Goal: Task Accomplishment & Management: Manage account settings

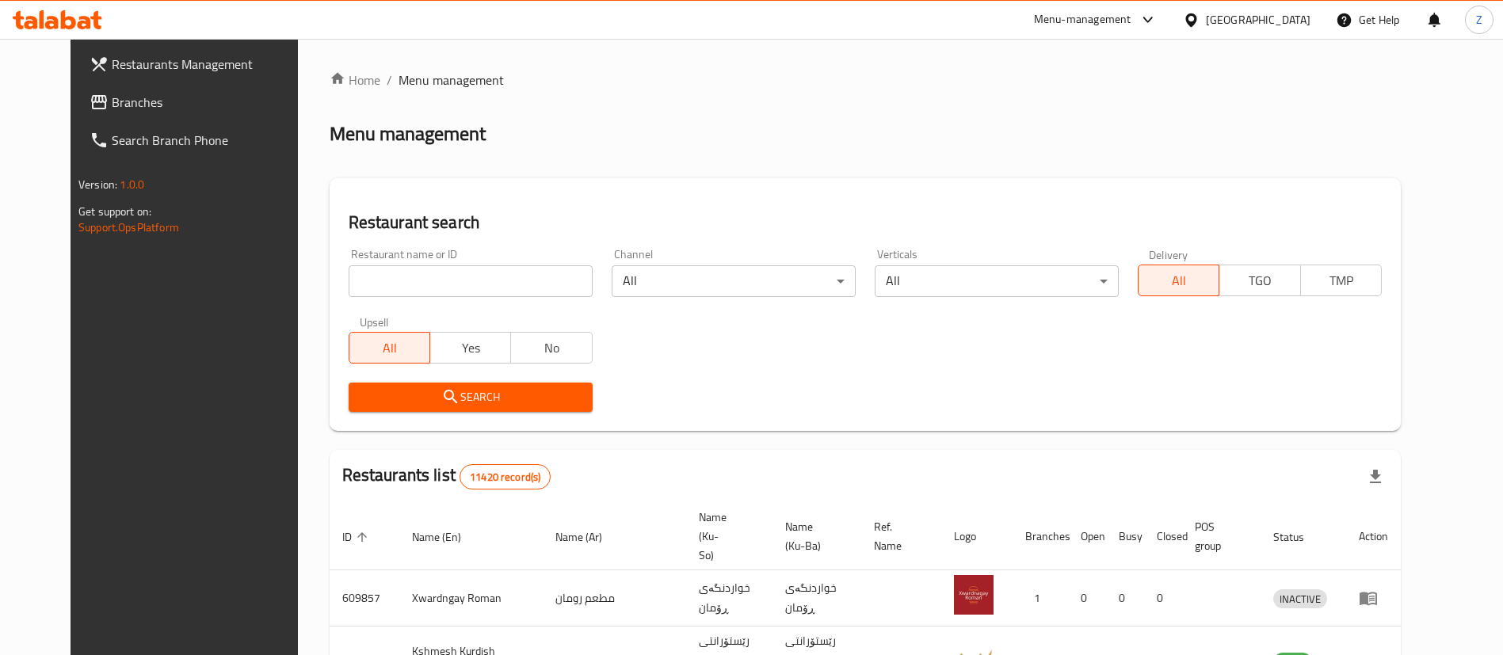
click at [349, 270] on input "search" at bounding box center [471, 281] width 244 height 32
type input "I"
click at [399, 86] on span "Menu management" at bounding box center [451, 80] width 105 height 19
click at [330, 84] on link "Home" at bounding box center [355, 80] width 51 height 19
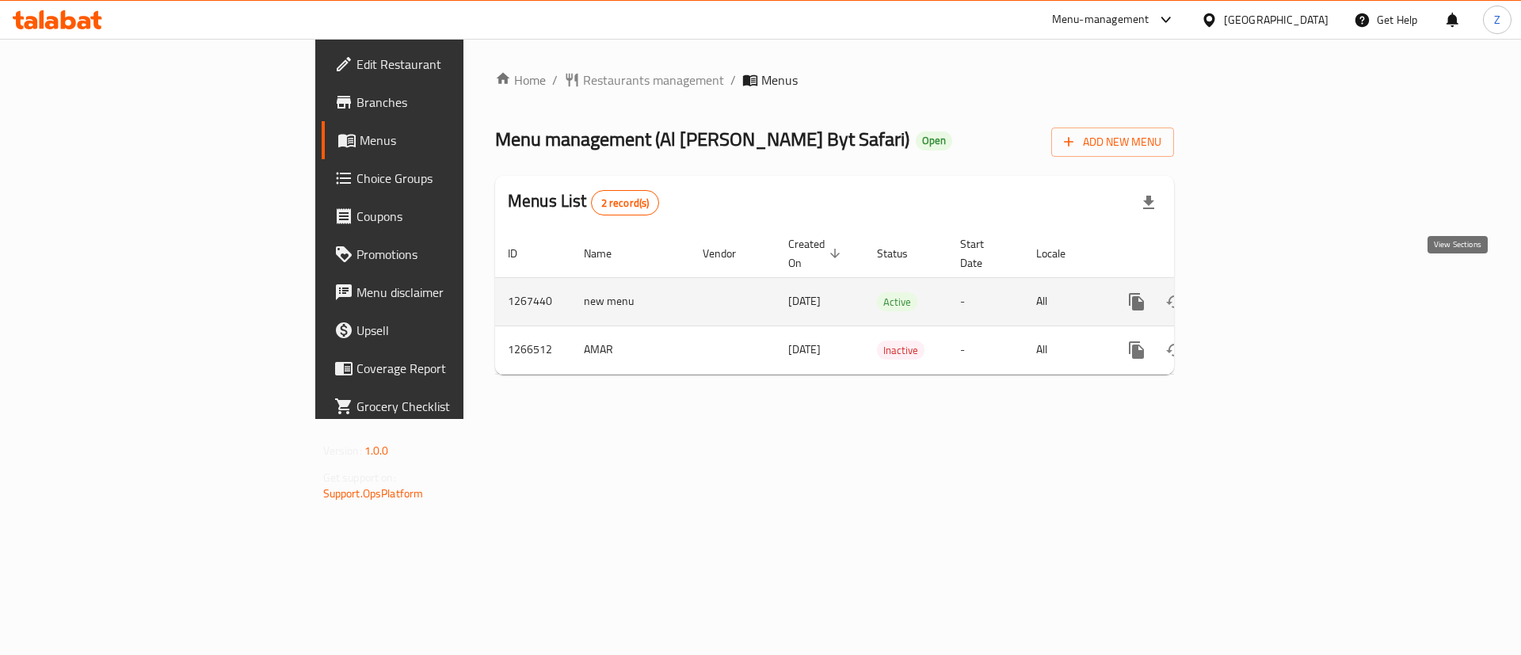
click at [1260, 292] on icon "enhanced table" at bounding box center [1250, 301] width 19 height 19
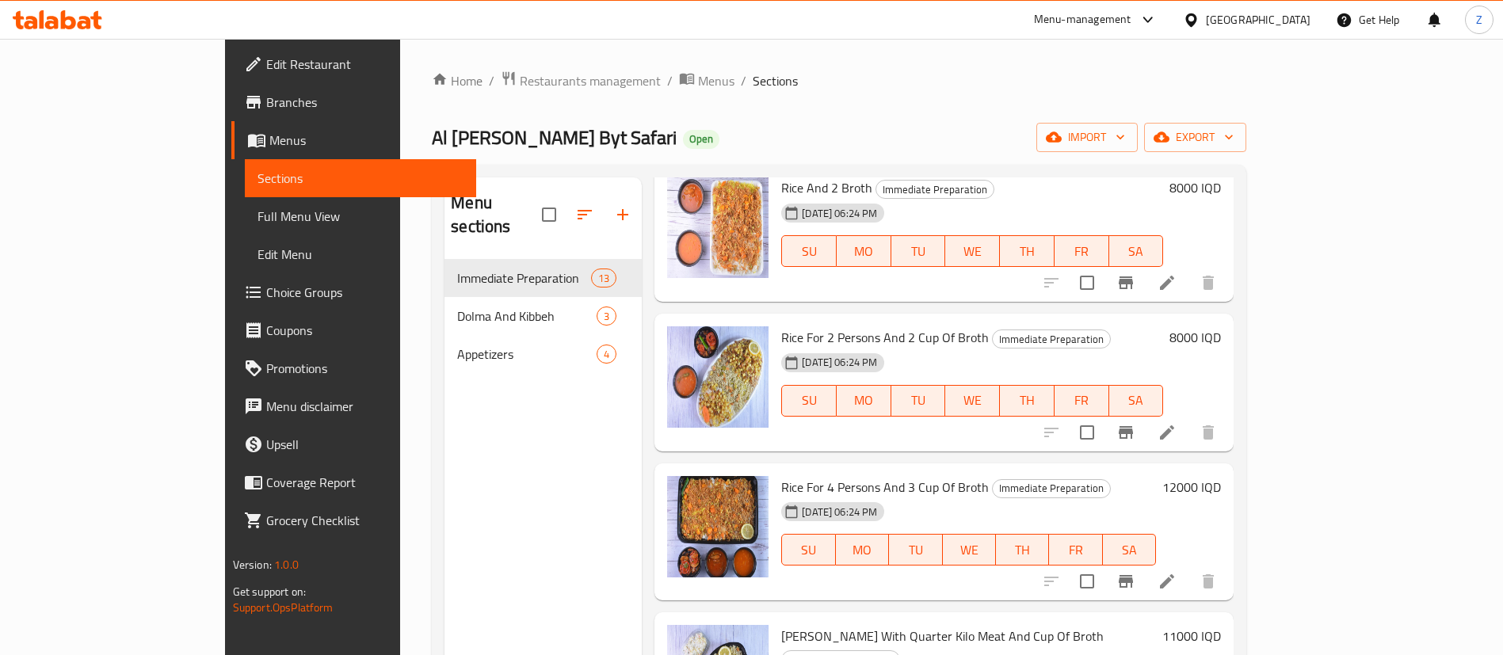
scroll to position [357, 0]
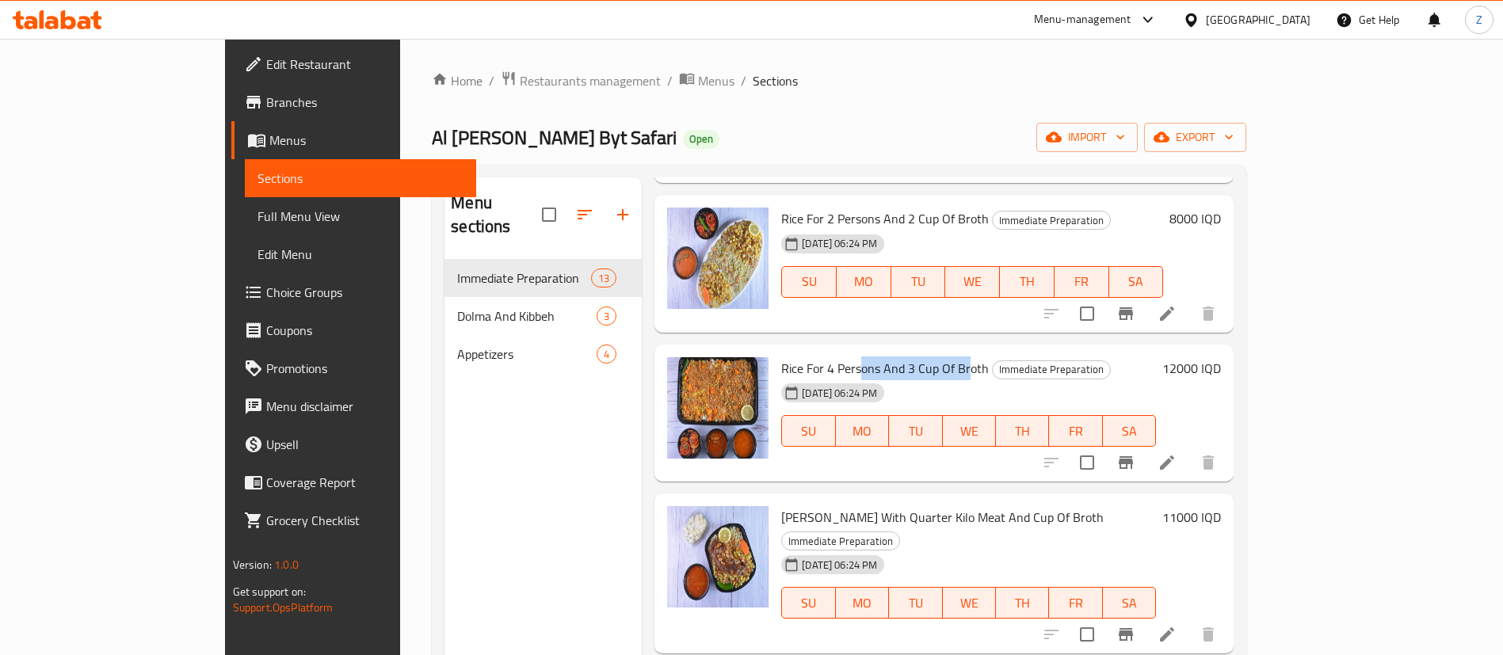
drag, startPoint x: 803, startPoint y: 342, endPoint x: 910, endPoint y: 342, distance: 107.7
click at [910, 357] on span "Rice For 4 Persons And 3 Cup Of Broth" at bounding box center [885, 369] width 208 height 24
click at [908, 357] on span "Rice For 4 Persons And 3 Cup Of Broth" at bounding box center [885, 369] width 208 height 24
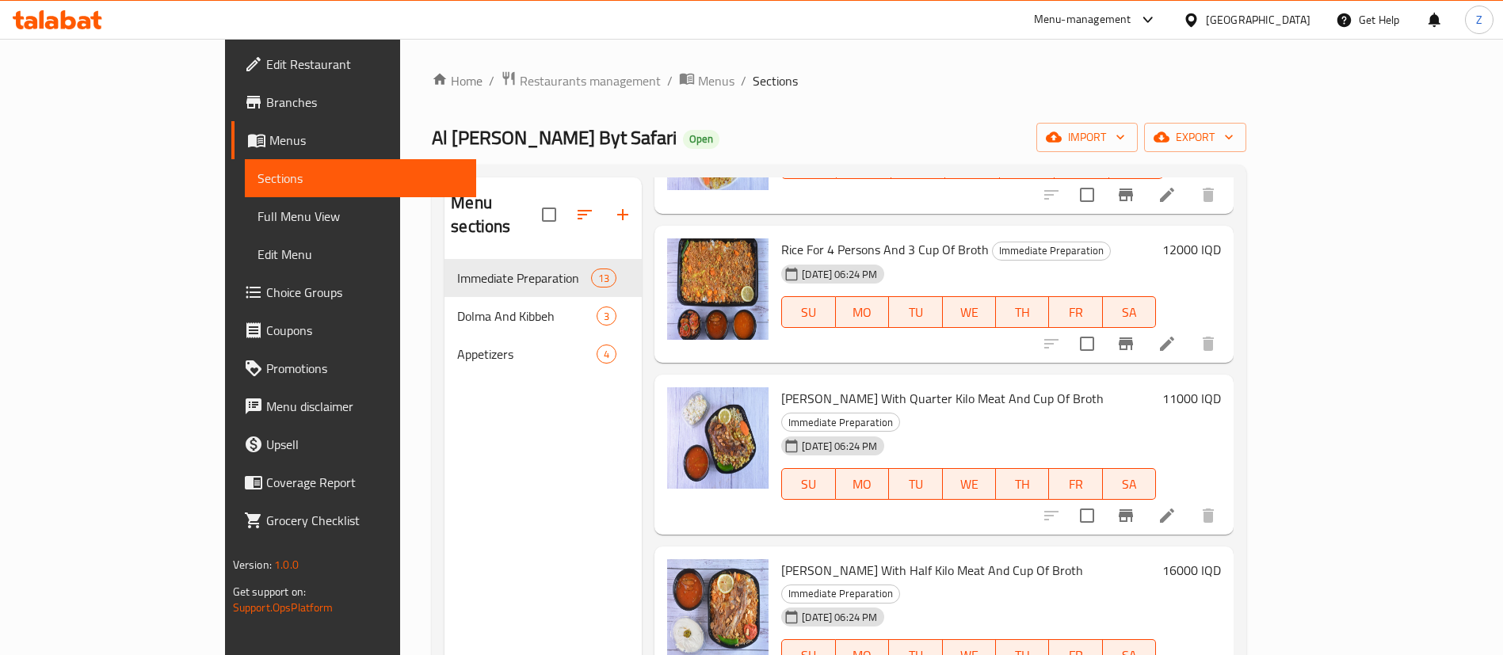
drag, startPoint x: 721, startPoint y: 374, endPoint x: 881, endPoint y: 387, distance: 160.6
click at [881, 387] on div "Nafar Rice With Quarter Kilo Meat And Cup Of Broth Immediate Preparation 02-12-…" at bounding box center [968, 454] width 387 height 147
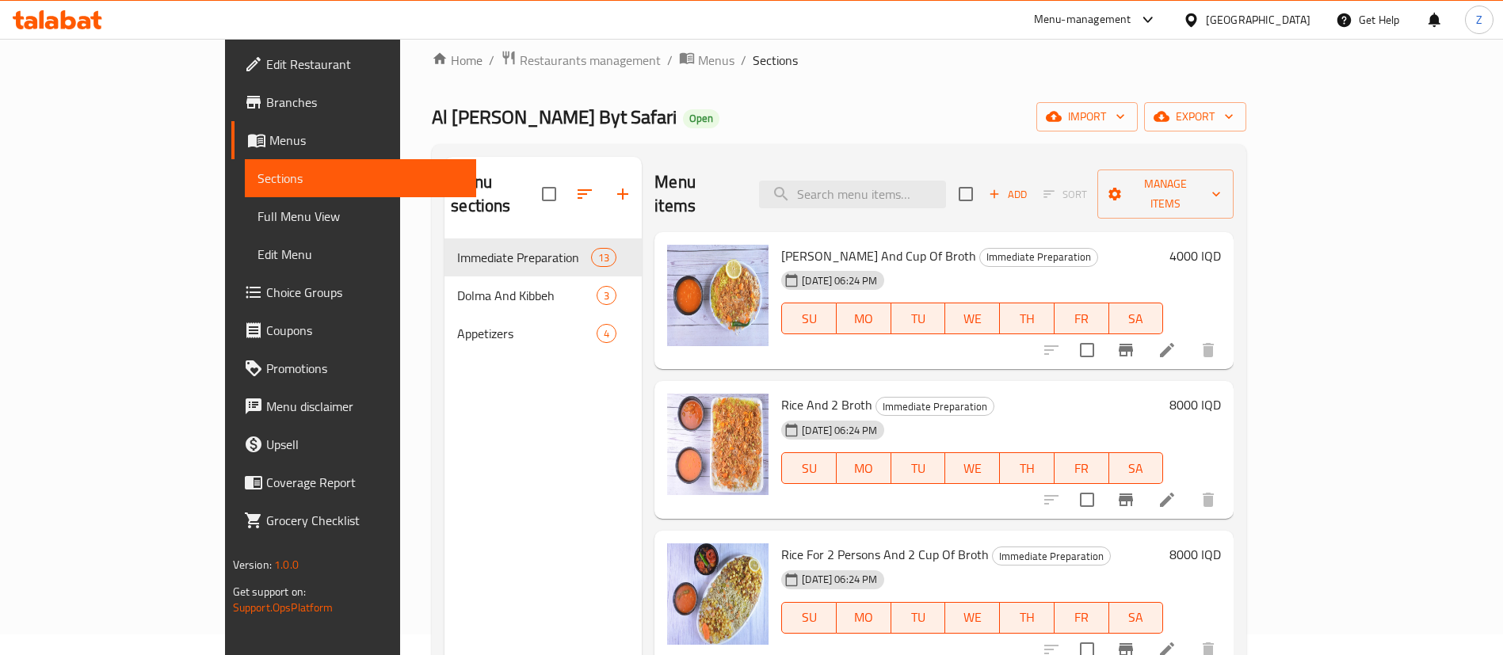
scroll to position [0, 0]
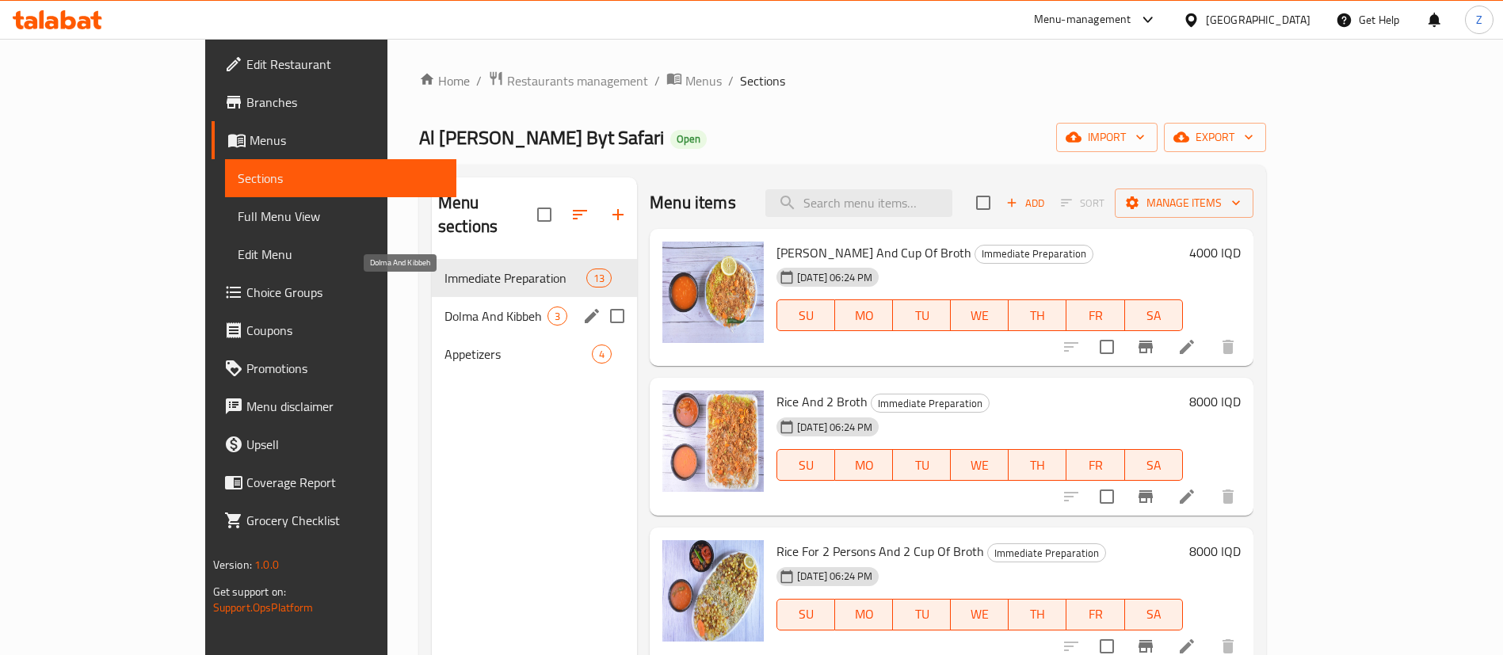
click at [444, 307] on span "Dolma And Kibbeh" at bounding box center [495, 316] width 103 height 19
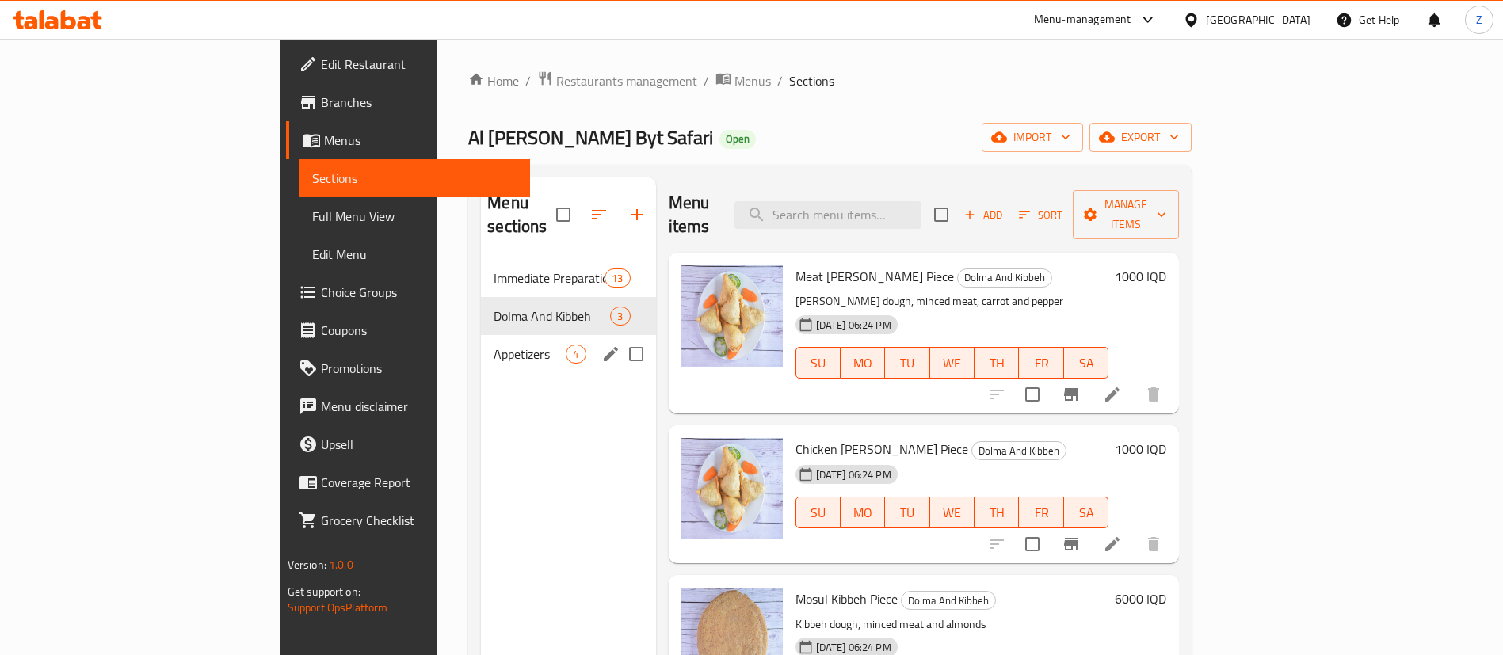
click at [481, 345] on div "Appetizers 4" at bounding box center [568, 354] width 174 height 38
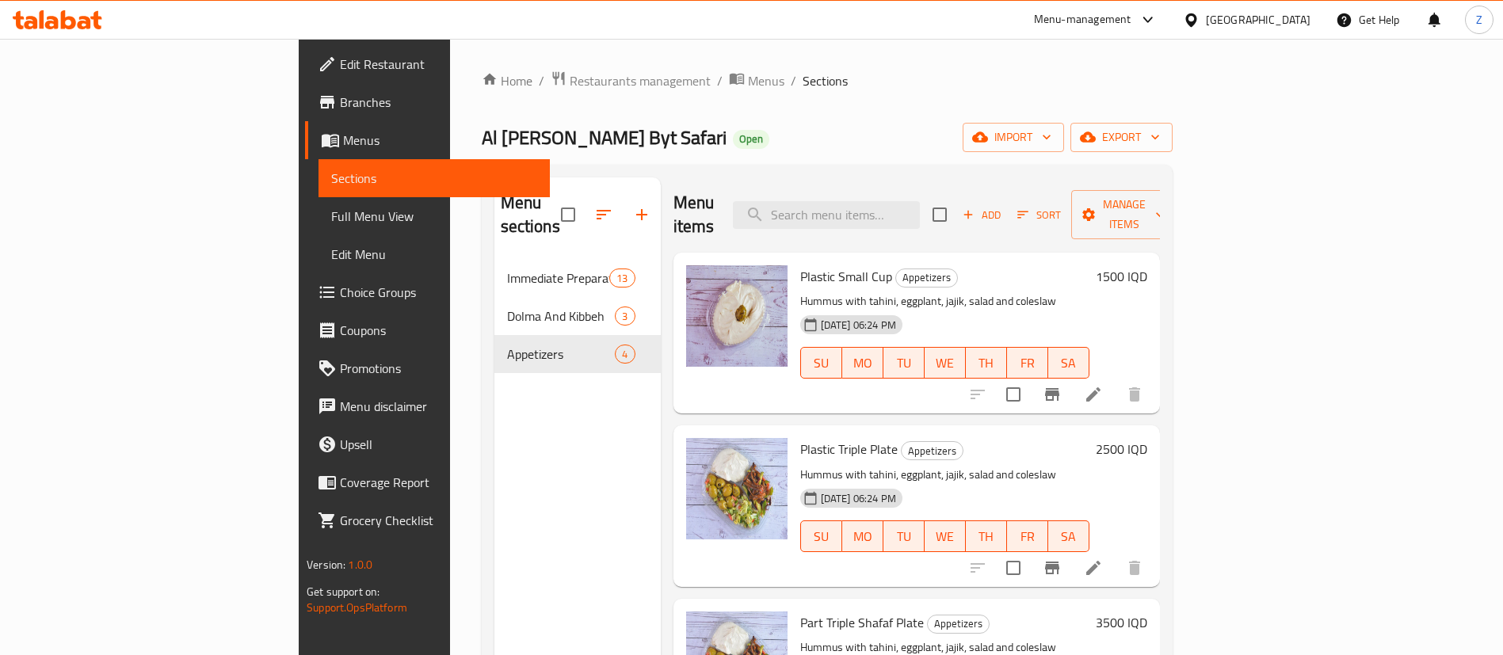
scroll to position [77, 0]
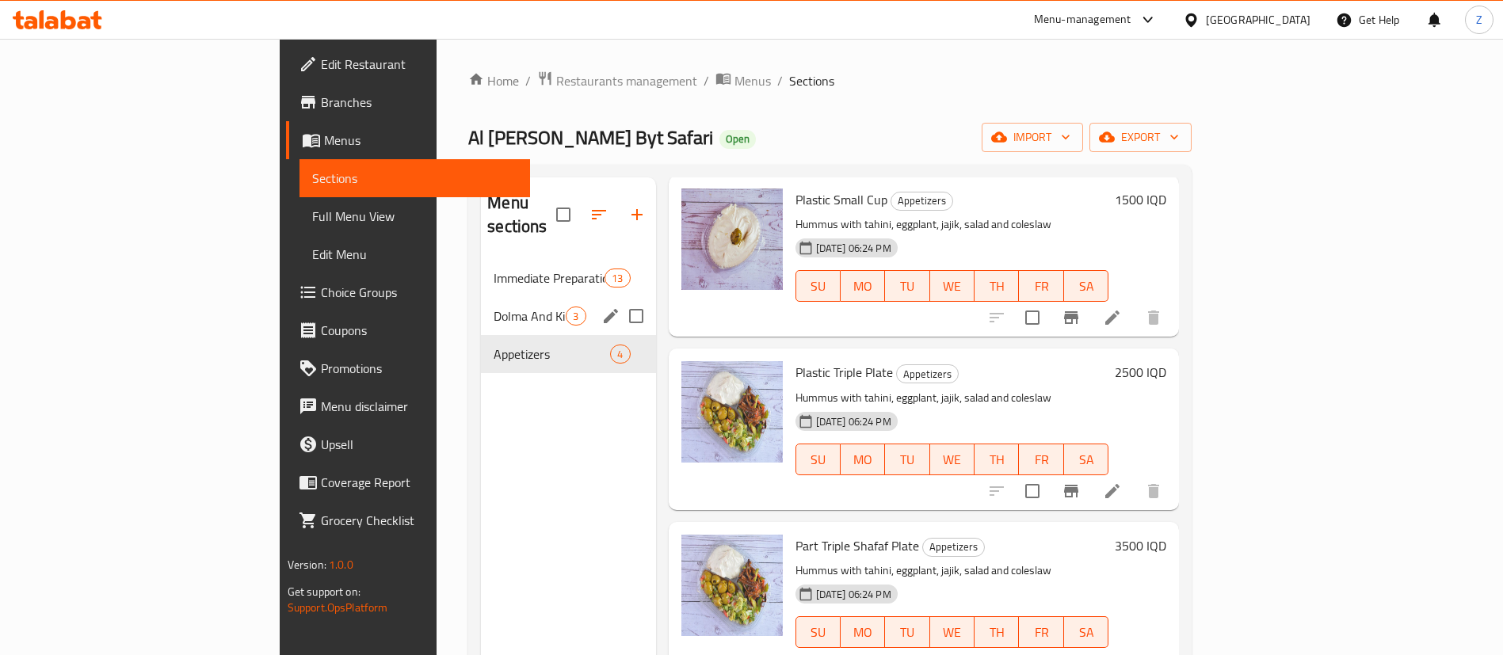
click at [494, 307] on span "Dolma And Kibbeh" at bounding box center [530, 316] width 72 height 19
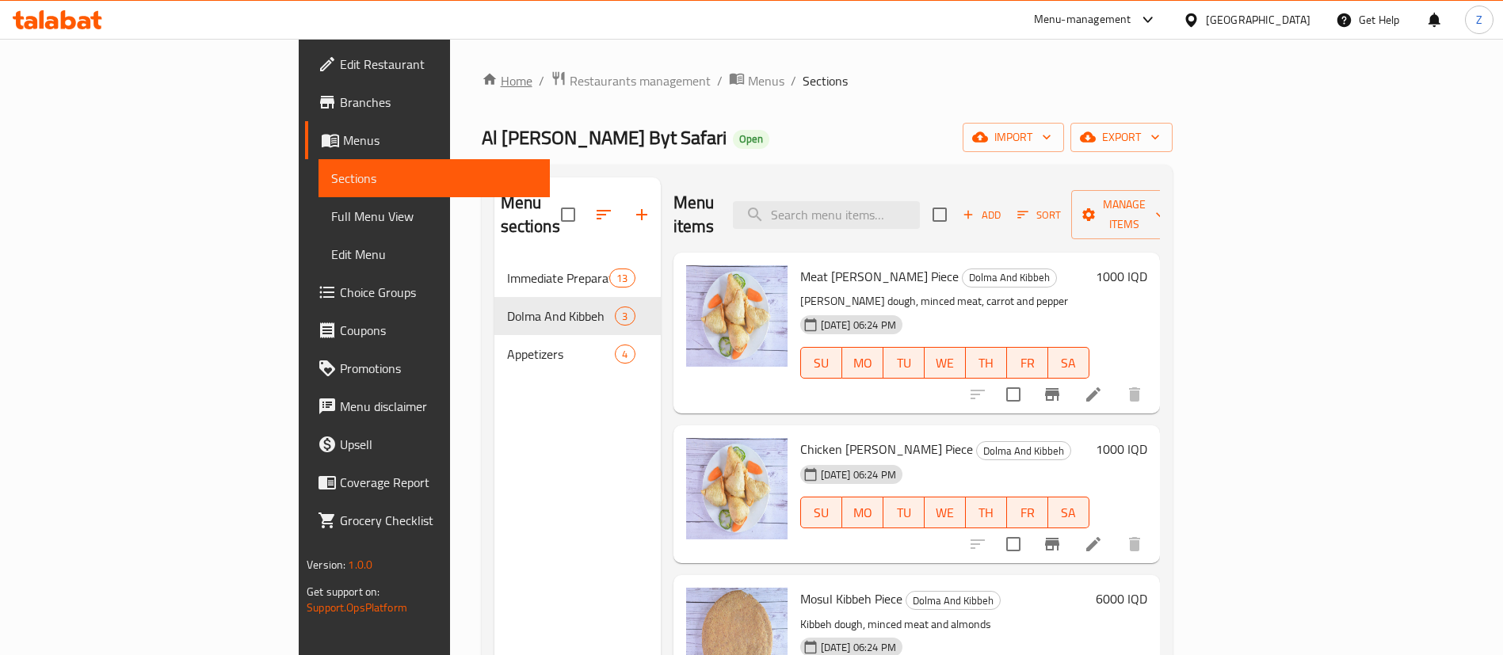
click at [482, 74] on link "Home" at bounding box center [507, 80] width 51 height 19
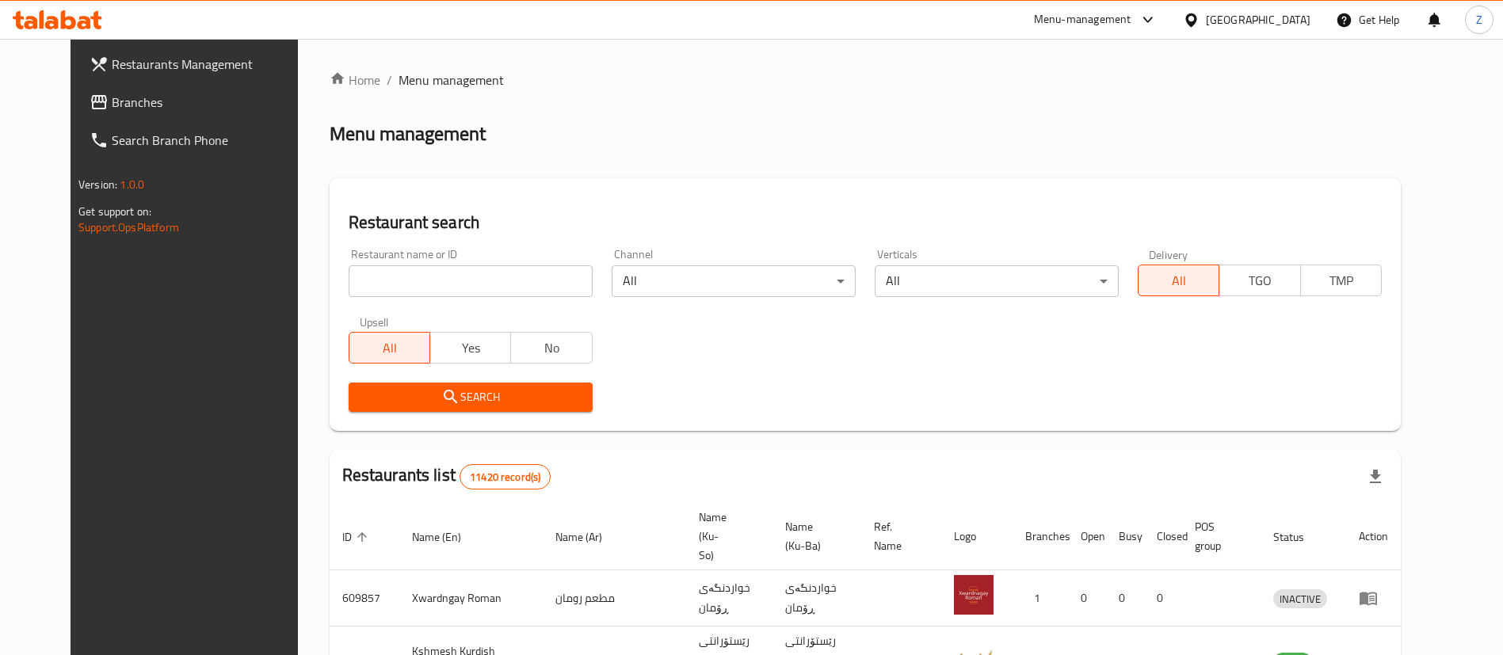
click at [402, 271] on input "search" at bounding box center [471, 281] width 244 height 32
click at [415, 287] on input "search" at bounding box center [471, 281] width 244 height 32
paste input "668667"
type input "668667"
click button "Search" at bounding box center [471, 397] width 244 height 29
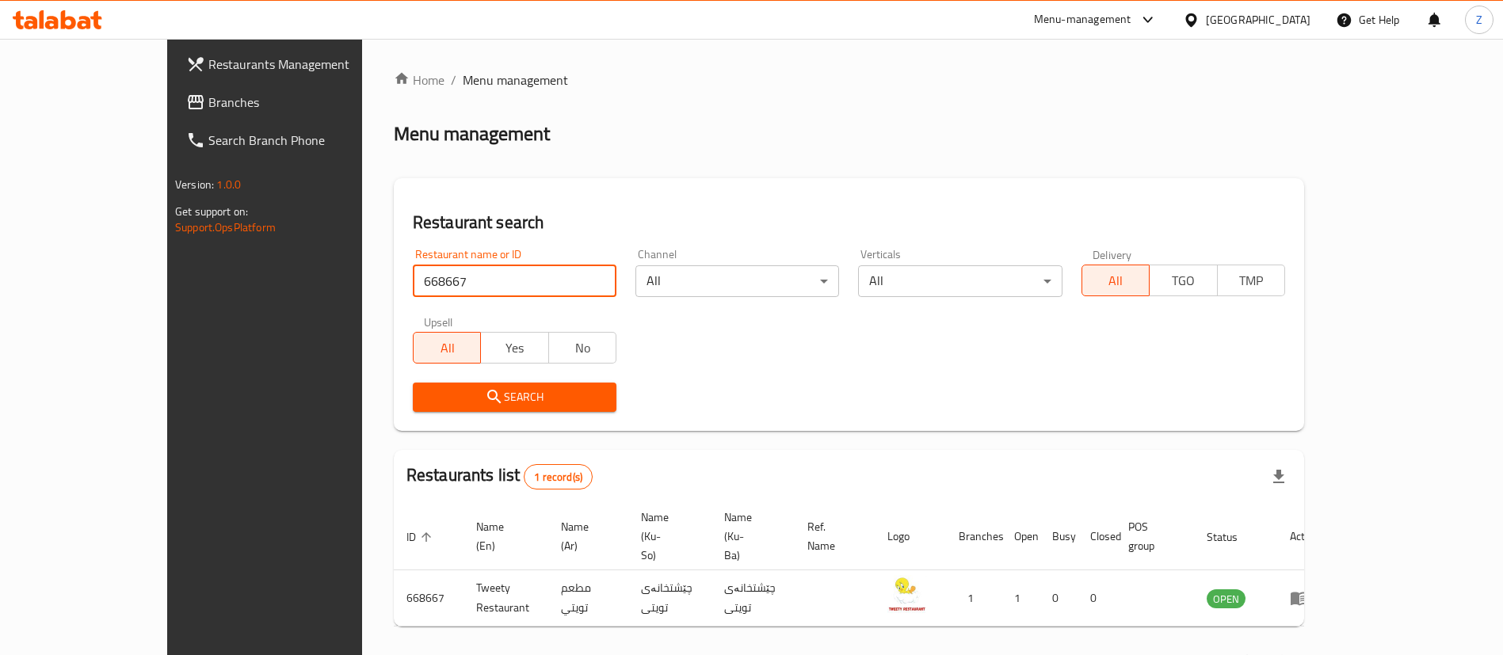
scroll to position [21, 0]
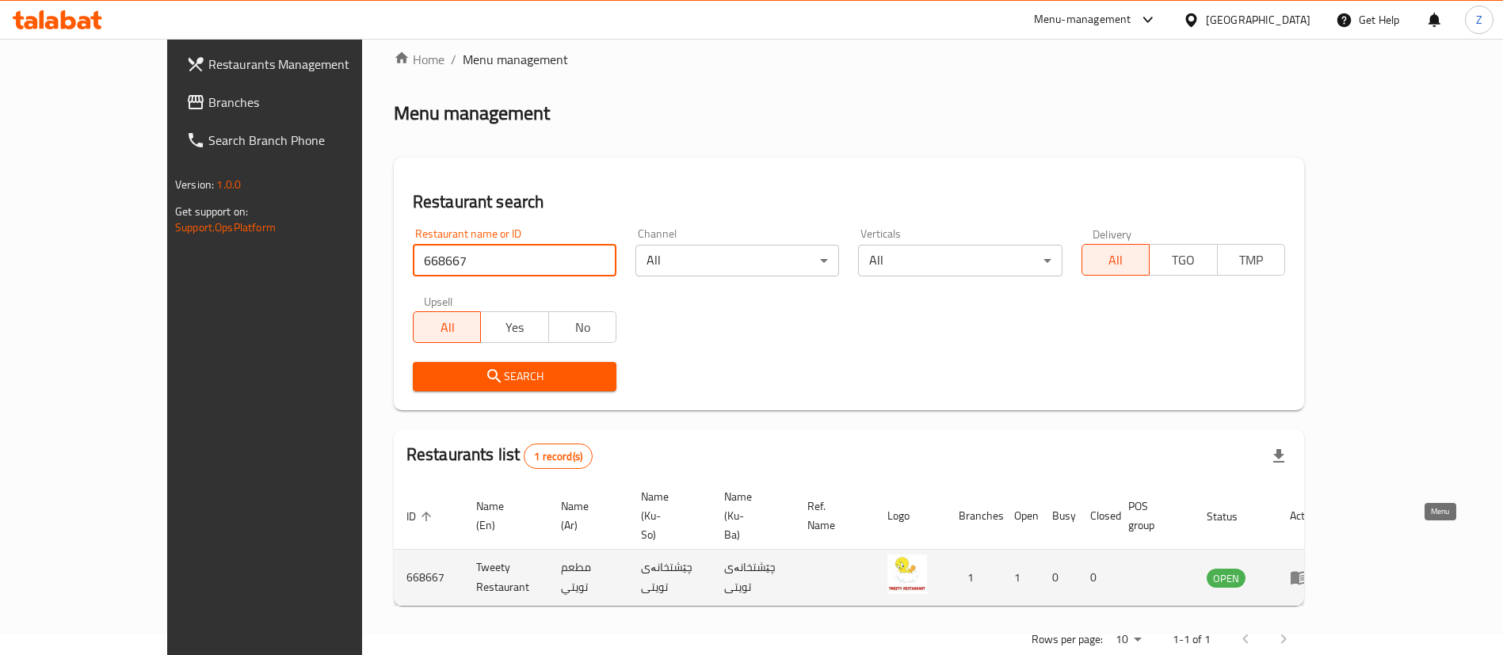
click at [1309, 568] on icon "enhanced table" at bounding box center [1299, 577] width 19 height 19
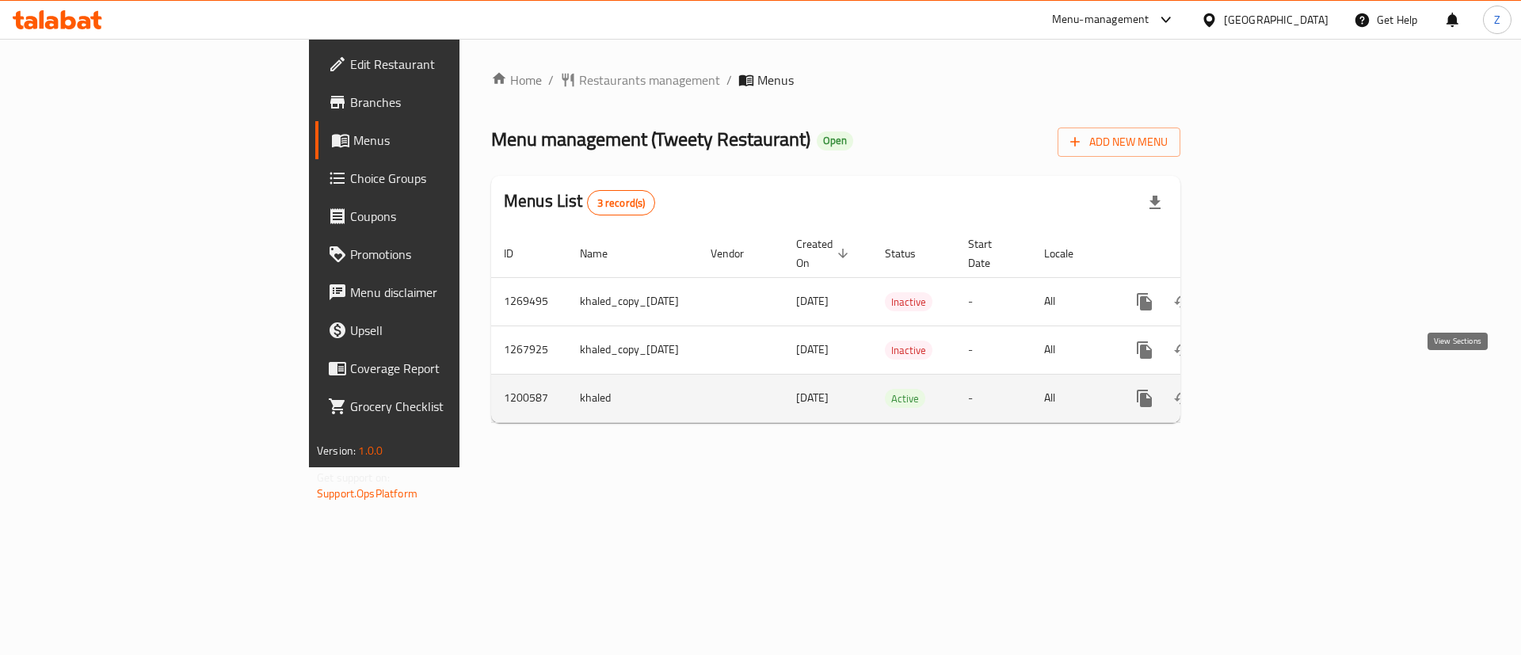
click at [1268, 389] on icon "enhanced table" at bounding box center [1258, 398] width 19 height 19
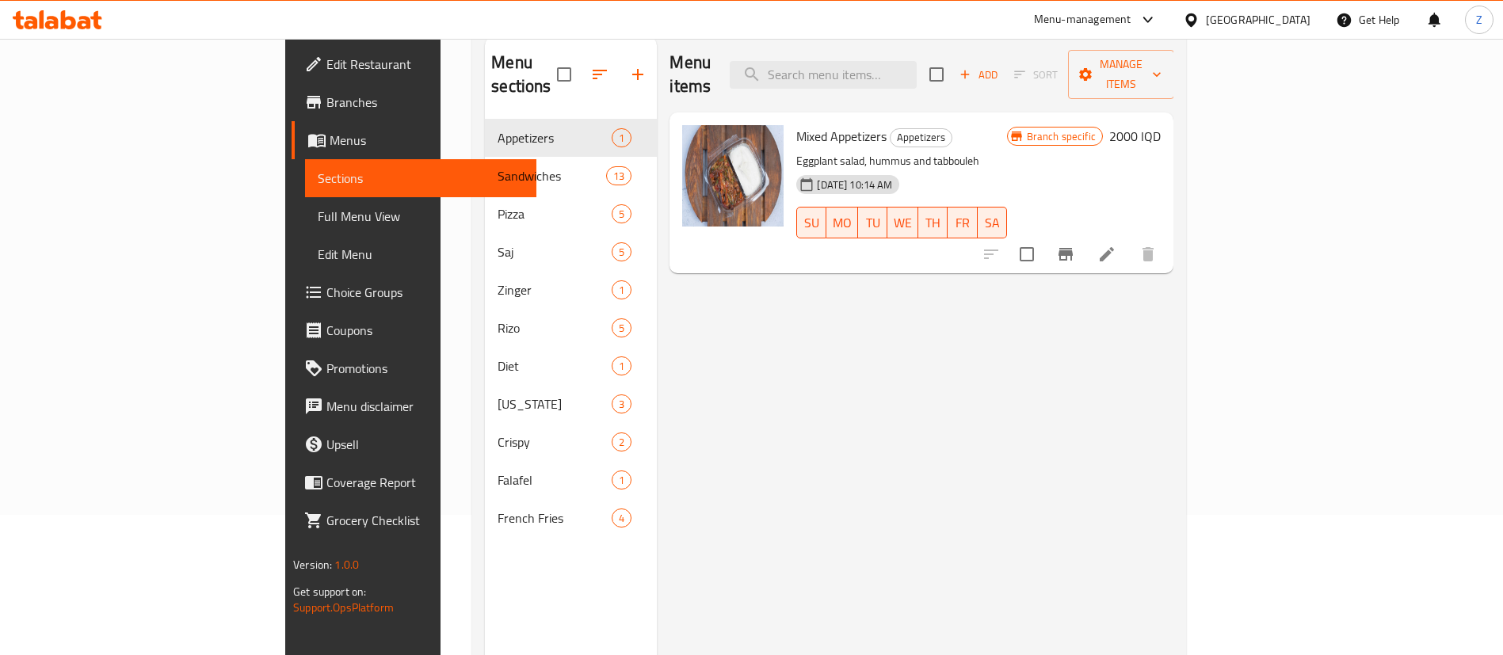
scroll to position [222, 0]
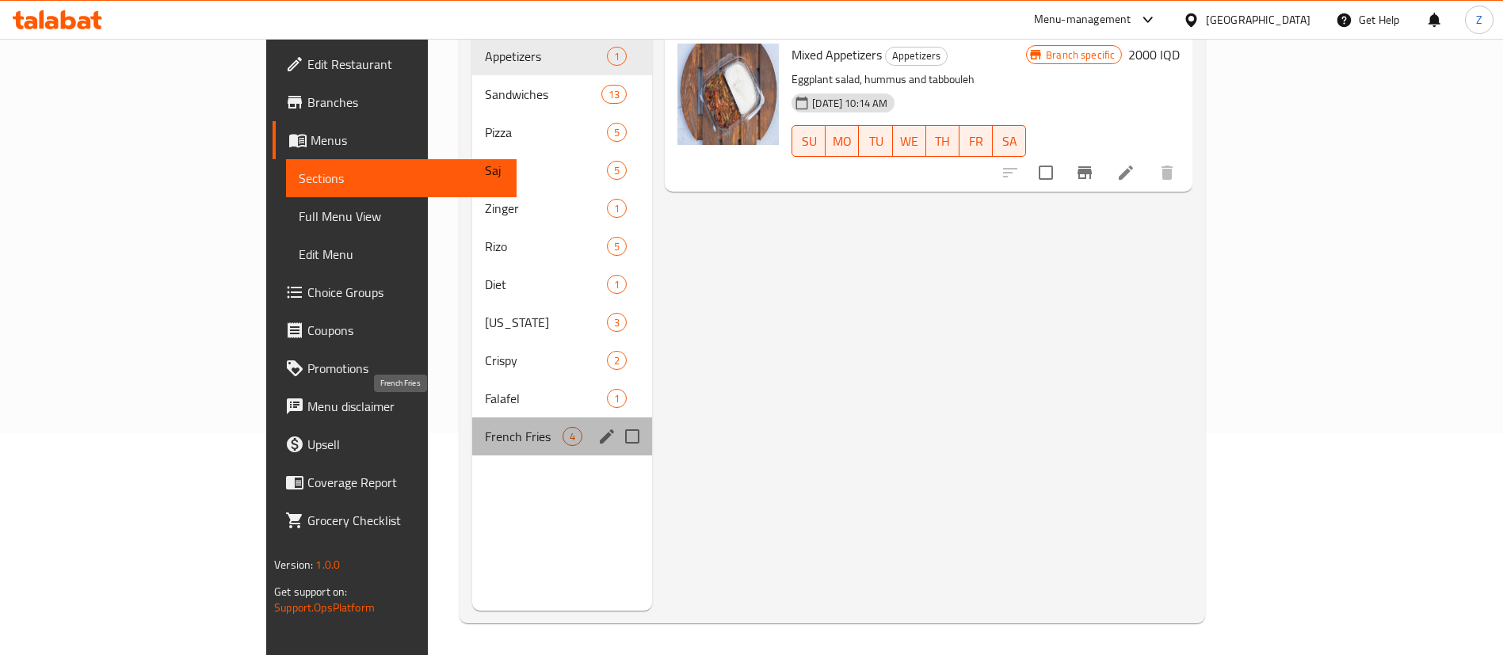
click at [485, 427] on span "French Fries" at bounding box center [524, 436] width 78 height 19
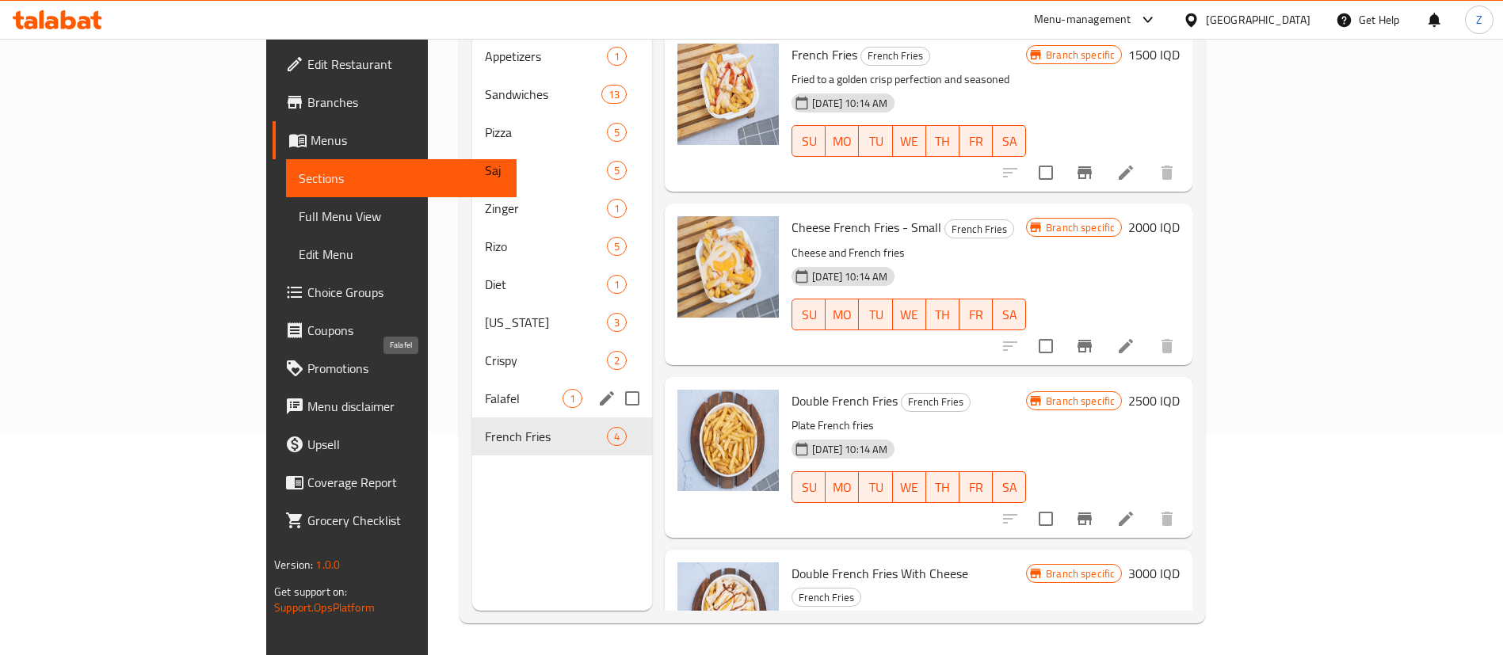
click at [485, 389] on span "Falafel" at bounding box center [524, 398] width 78 height 19
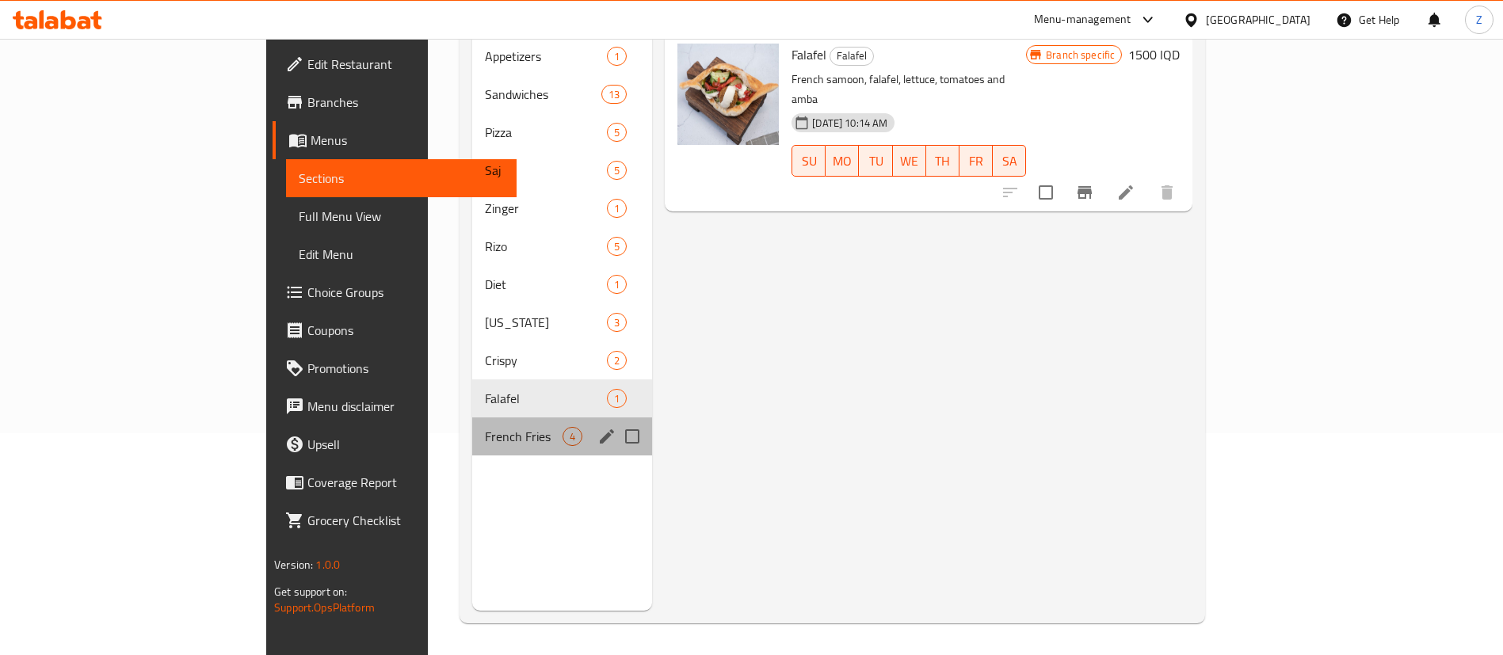
click at [472, 423] on div "French Fries 4" at bounding box center [562, 437] width 180 height 38
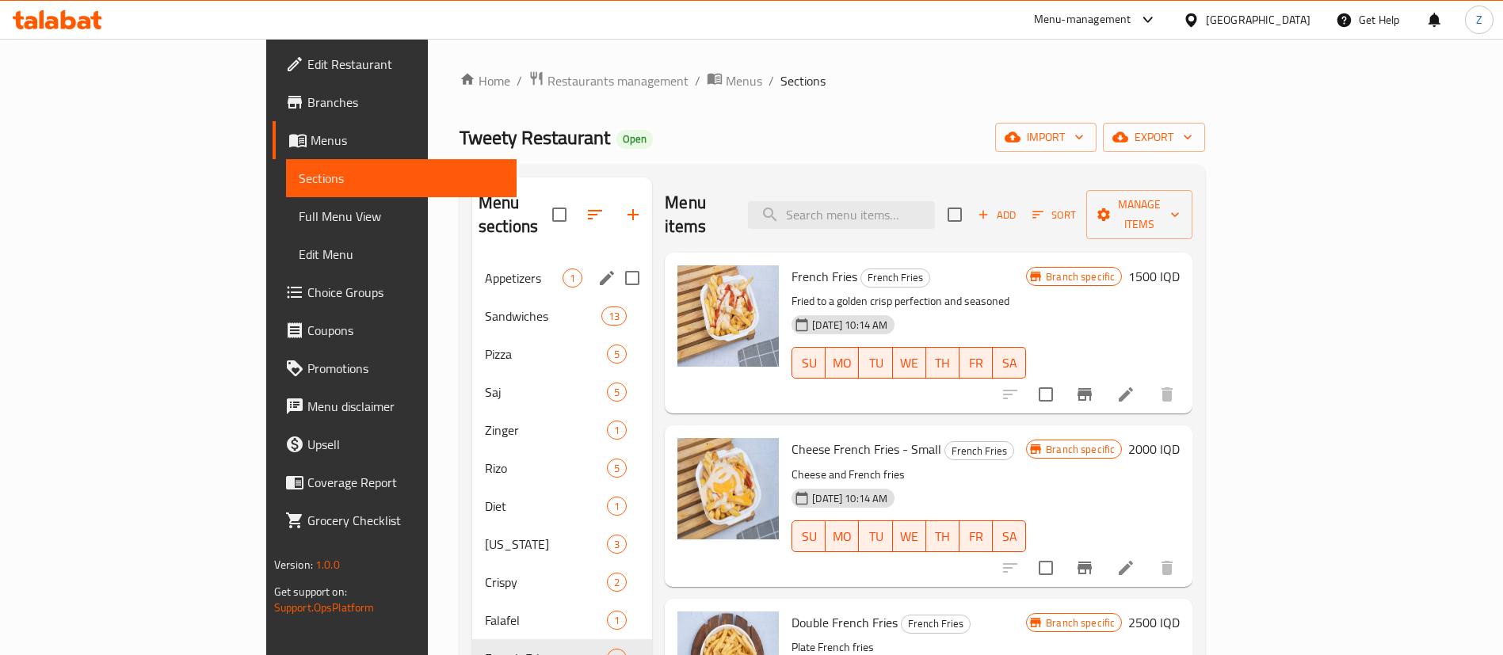
click at [472, 270] on div "Appetizers 1" at bounding box center [562, 278] width 180 height 38
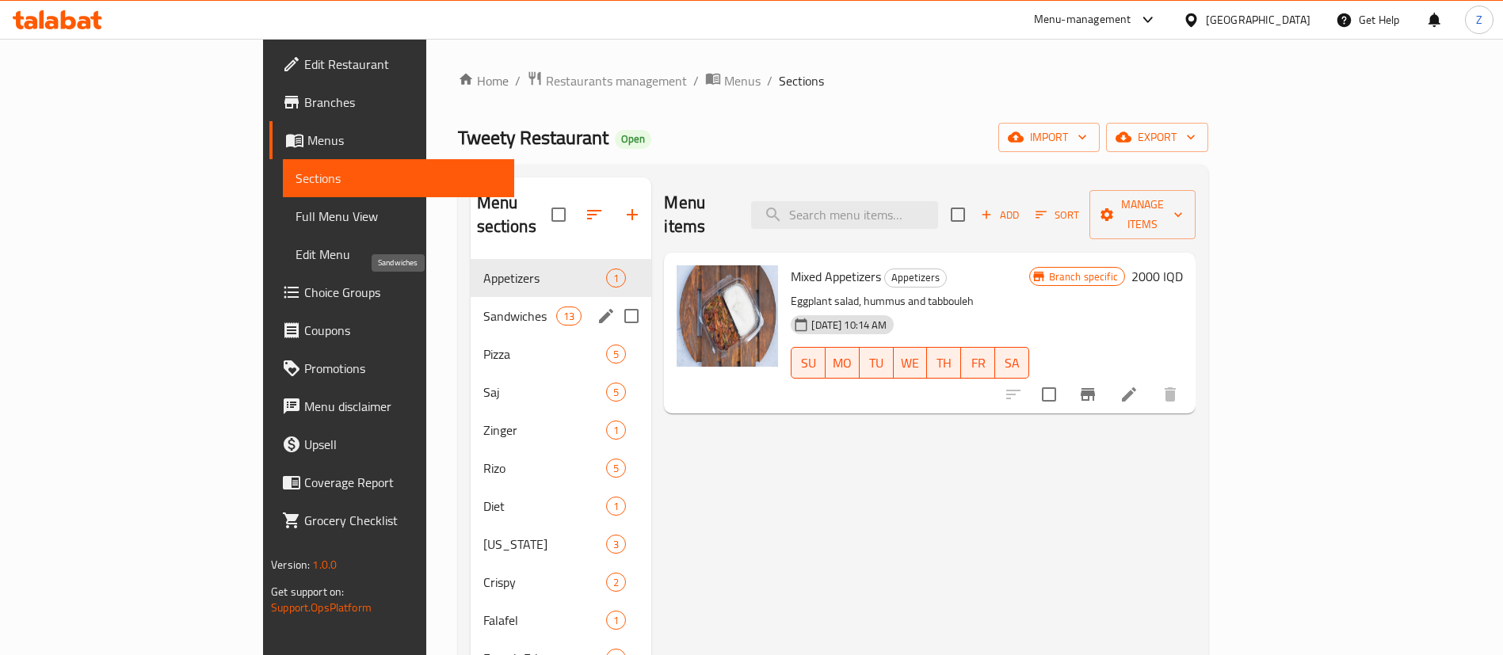
click at [483, 307] on span "Sandwiches" at bounding box center [520, 316] width 74 height 19
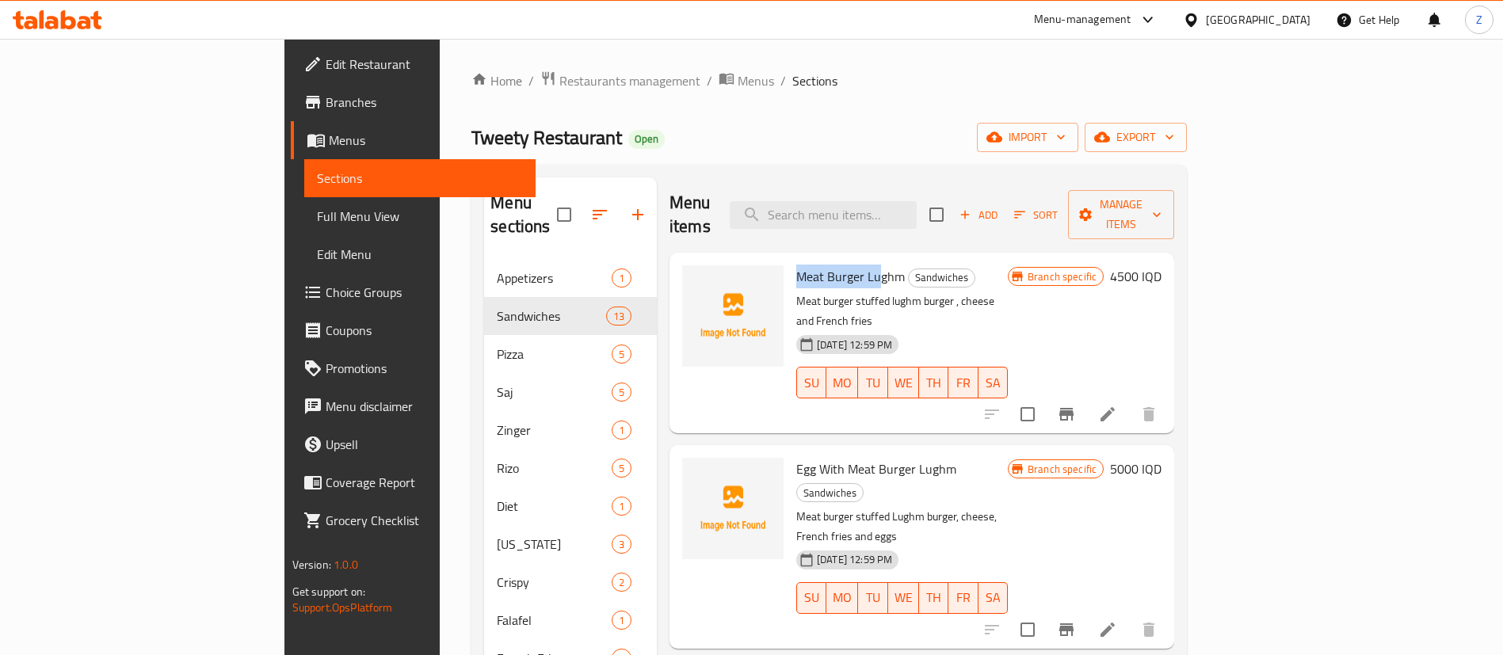
drag, startPoint x: 730, startPoint y: 253, endPoint x: 810, endPoint y: 259, distance: 81.1
click at [810, 265] on span "Meat Burger Lughm" at bounding box center [850, 277] width 109 height 24
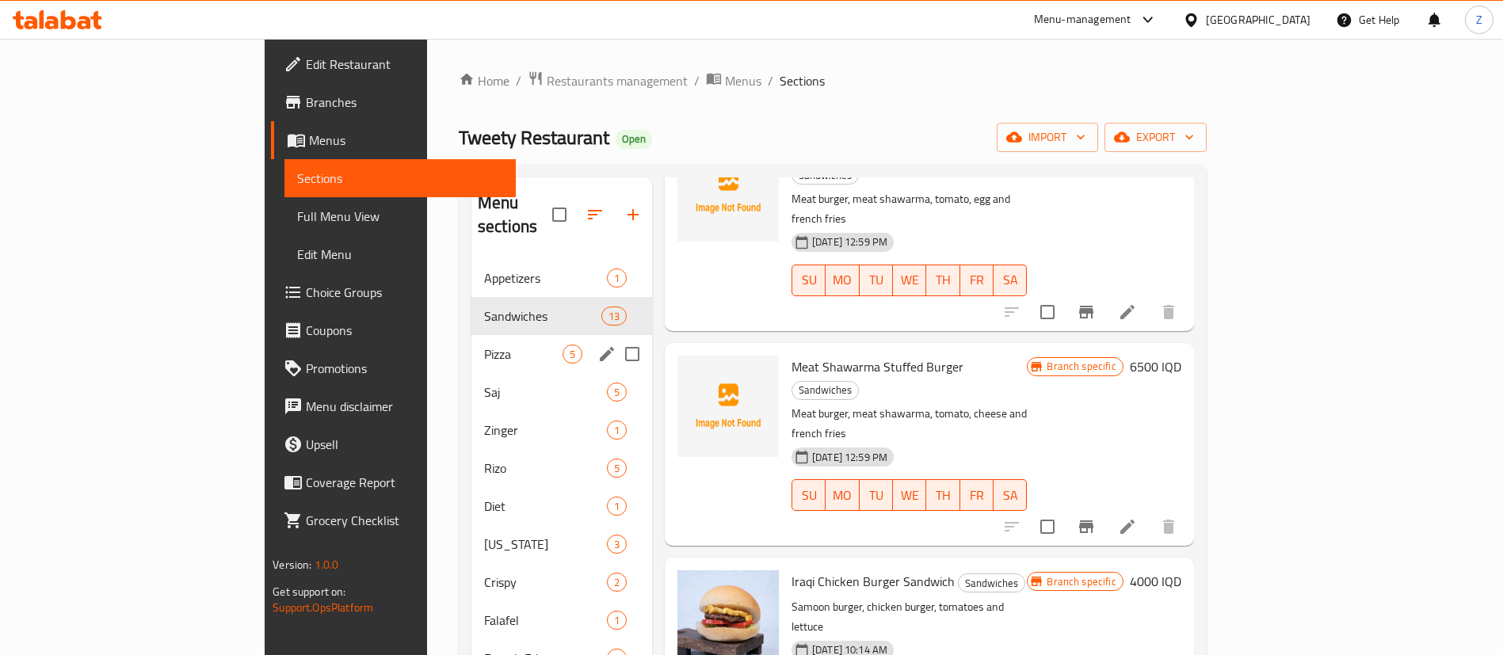
click at [471, 342] on div "Pizza 5" at bounding box center [561, 354] width 181 height 38
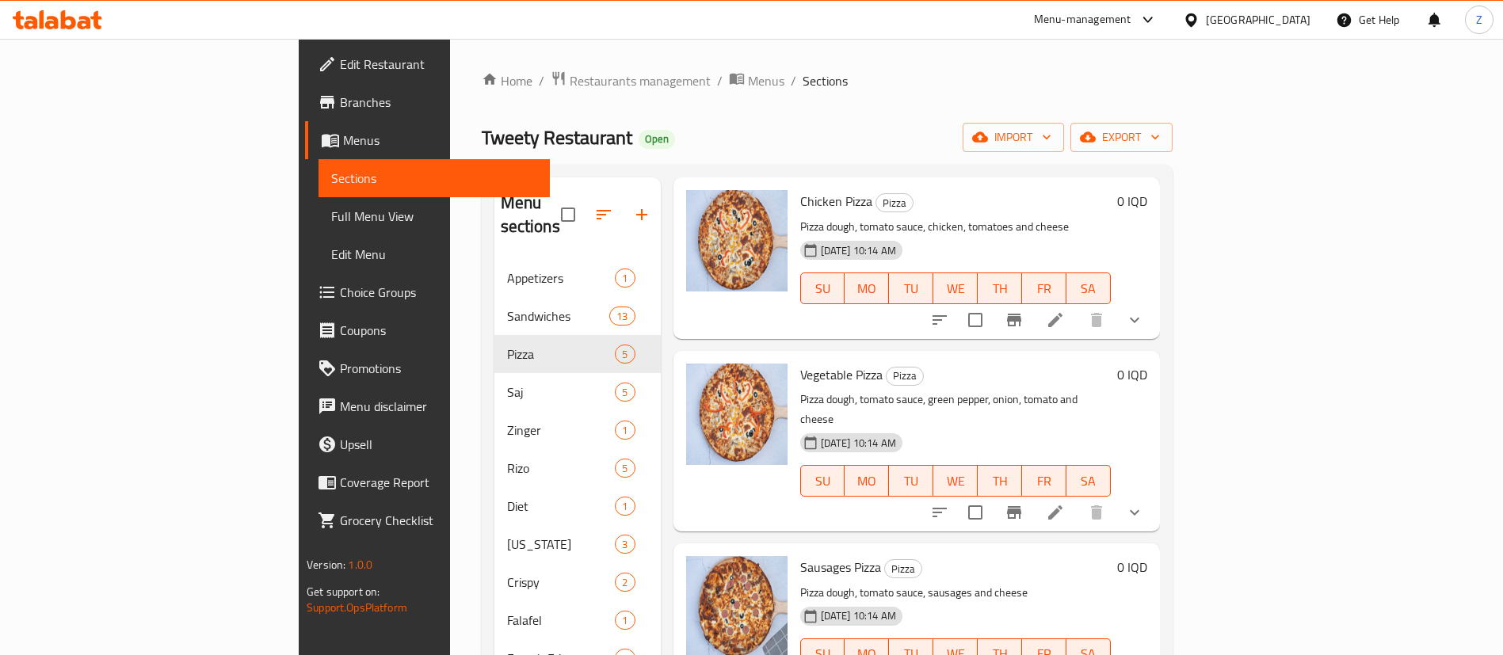
scroll to position [250, 0]
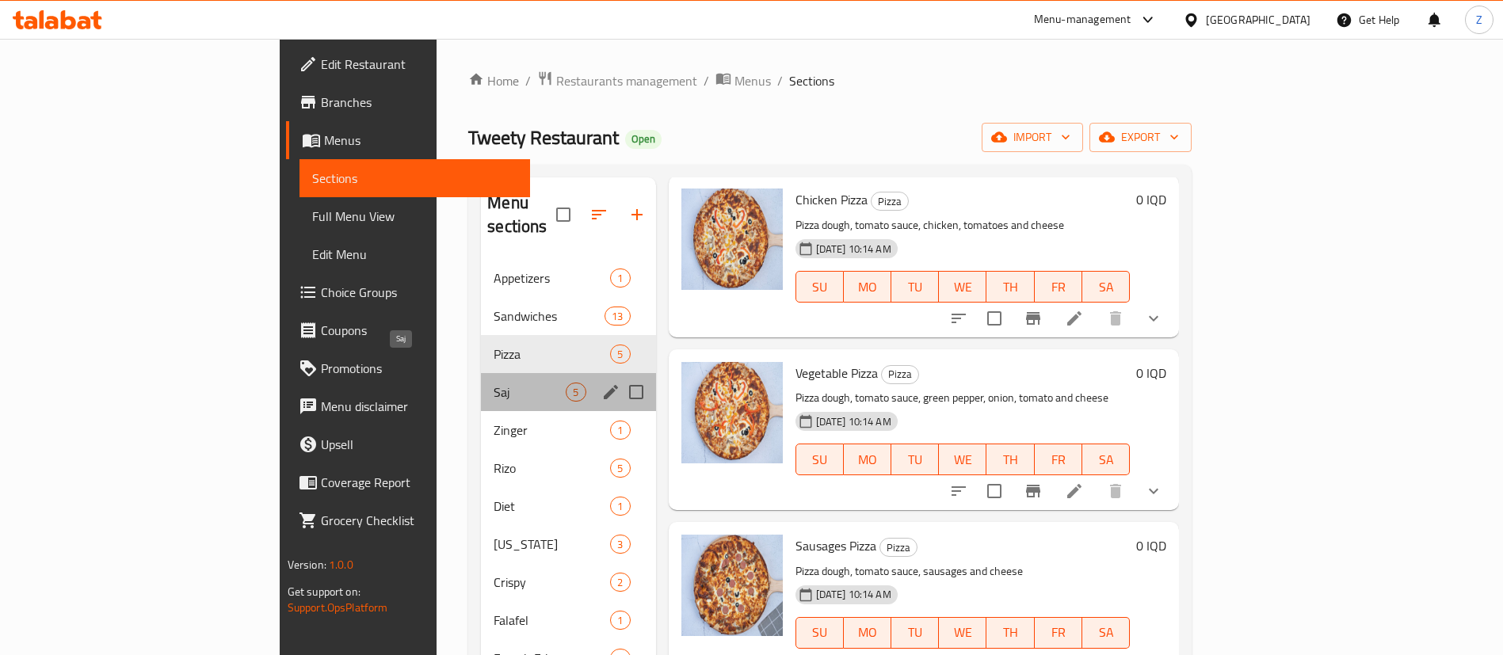
click at [494, 383] on span "Saj" at bounding box center [530, 392] width 72 height 19
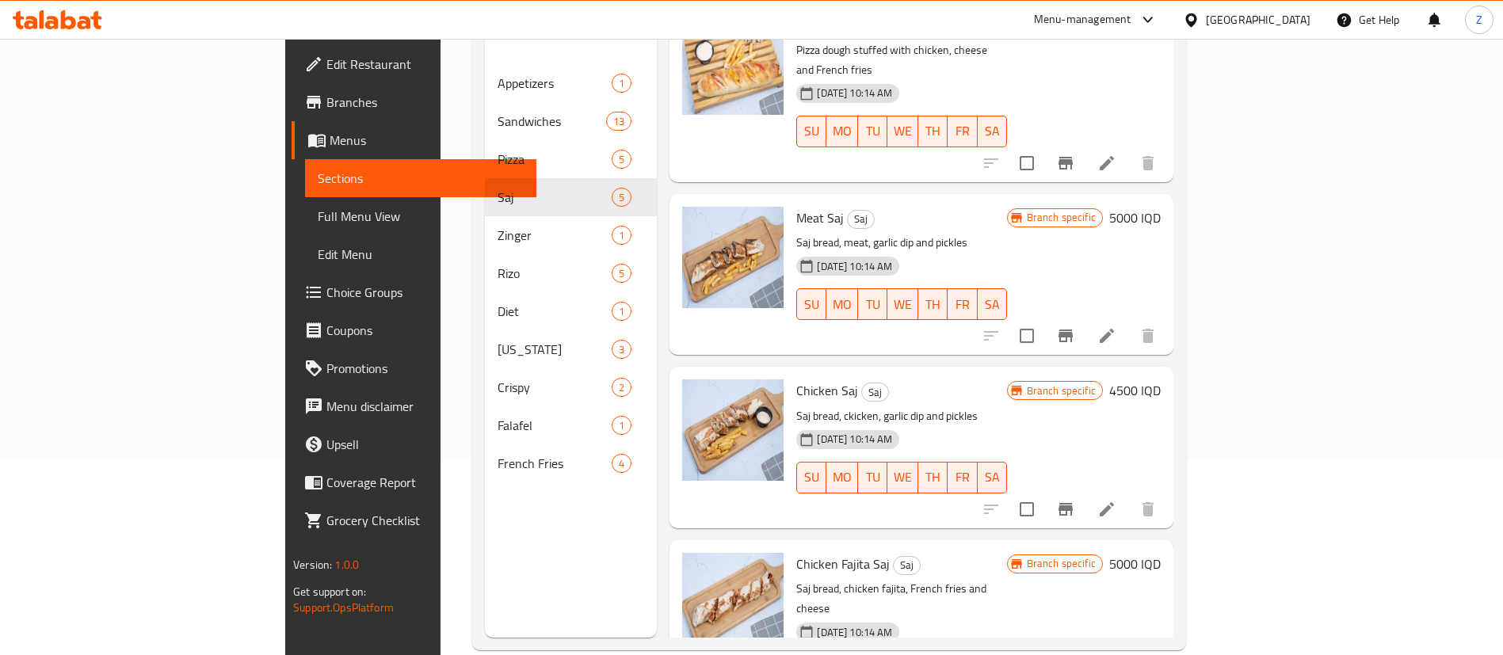
scroll to position [222, 0]
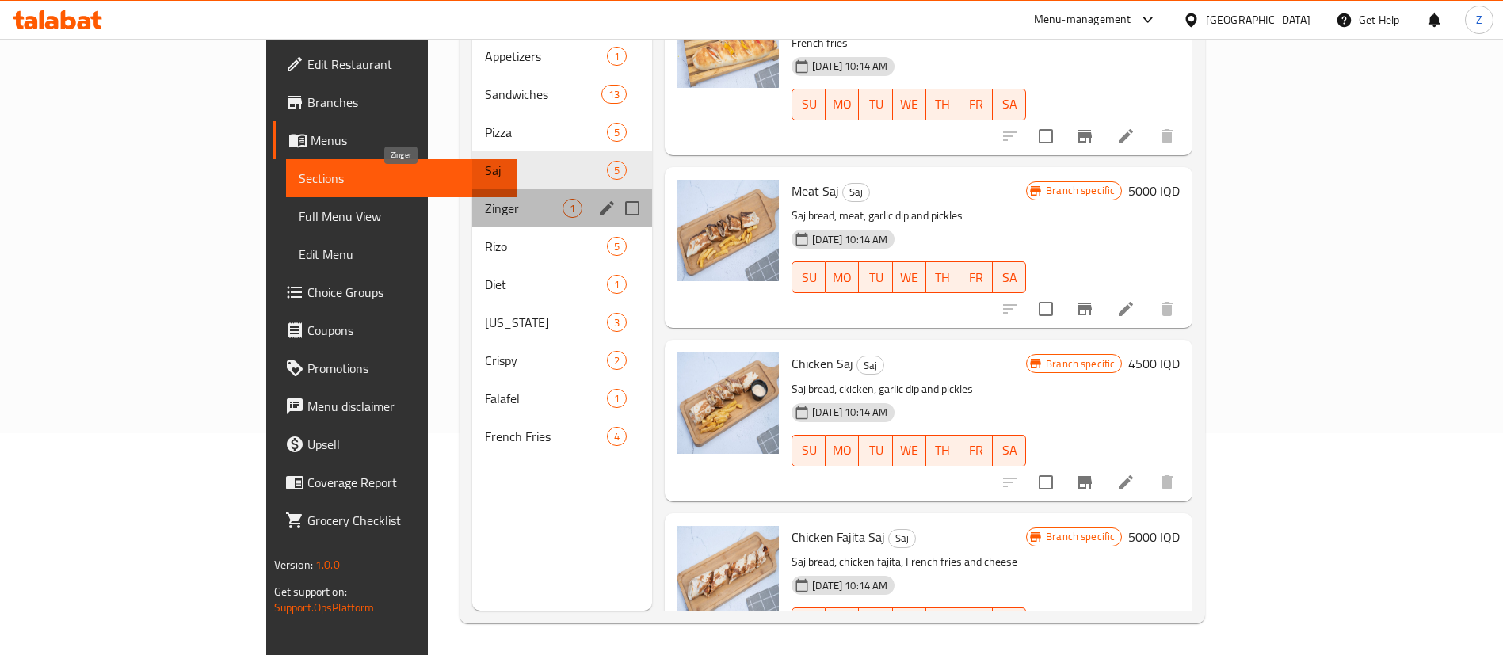
click at [485, 199] on span "Zinger" at bounding box center [524, 208] width 78 height 19
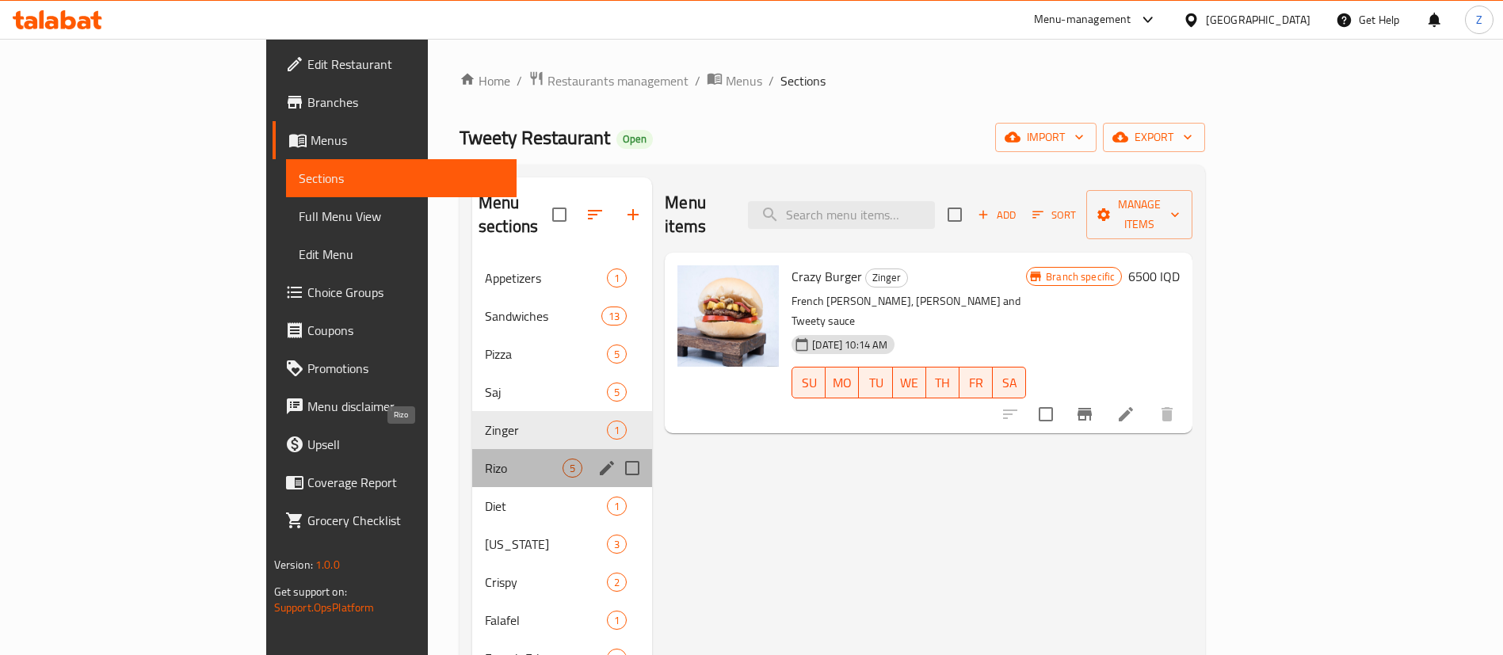
click at [485, 459] on span "Rizo" at bounding box center [524, 468] width 78 height 19
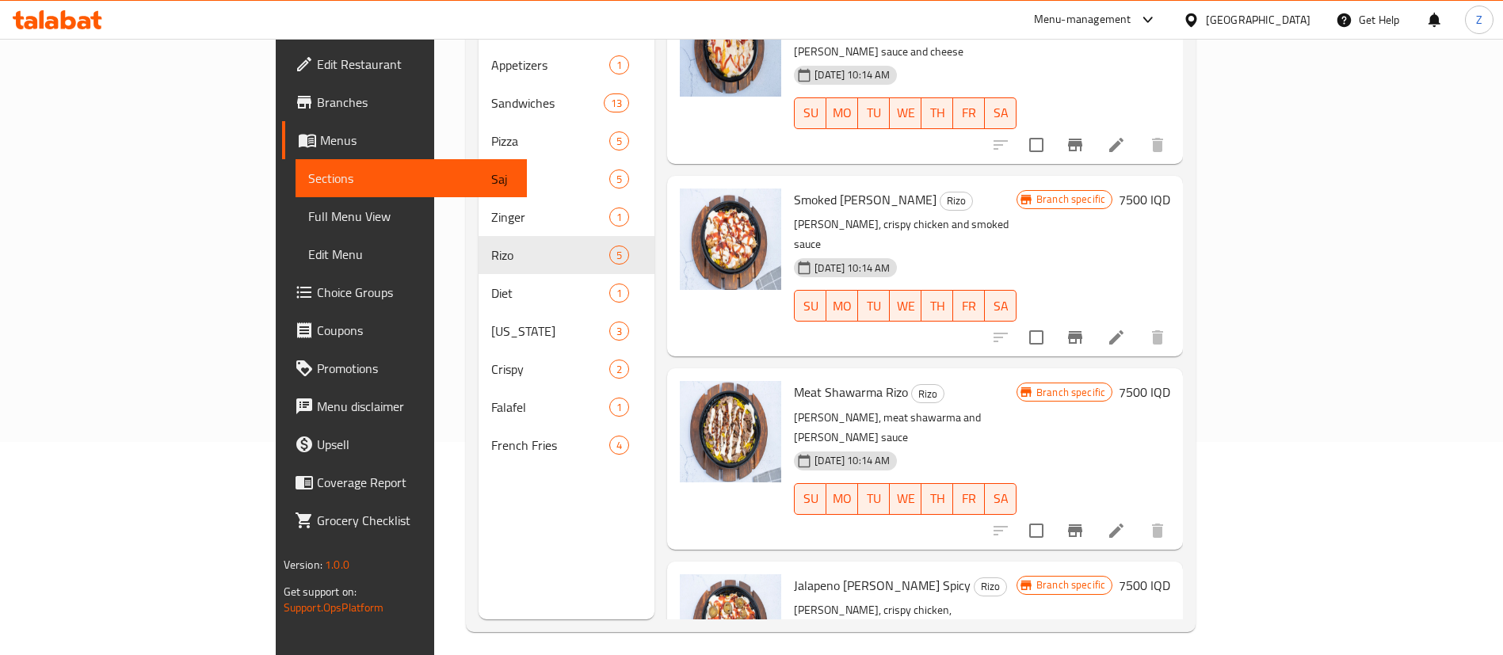
scroll to position [222, 0]
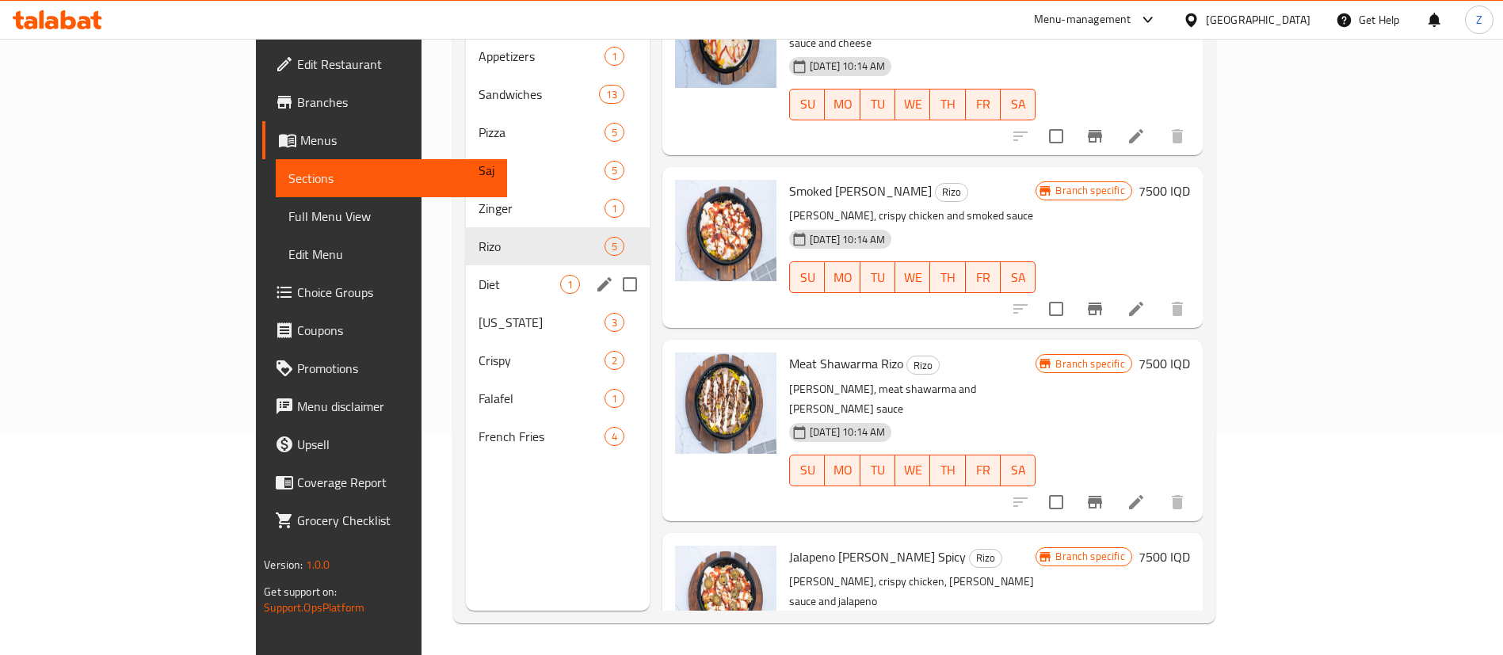
click at [466, 270] on div "Diet 1" at bounding box center [558, 284] width 185 height 38
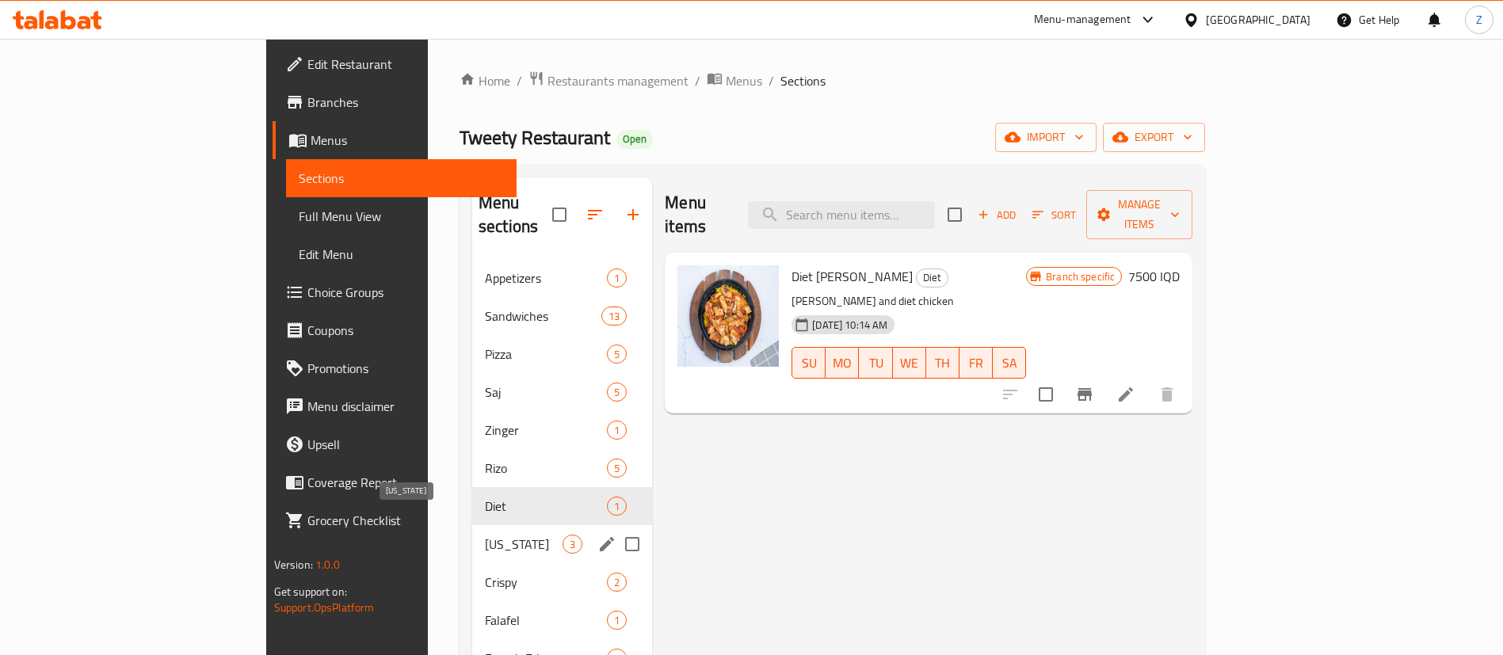
click at [485, 535] on span "Kentucky" at bounding box center [524, 544] width 78 height 19
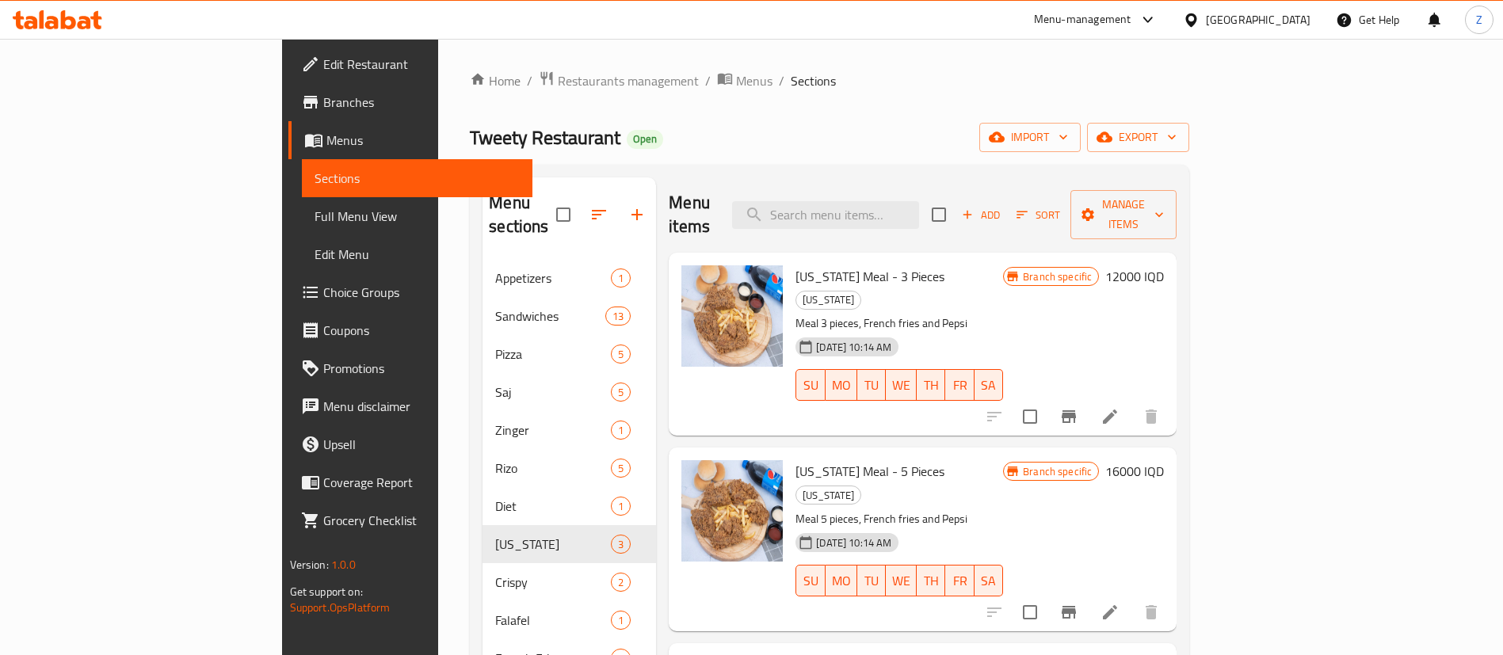
scroll to position [222, 0]
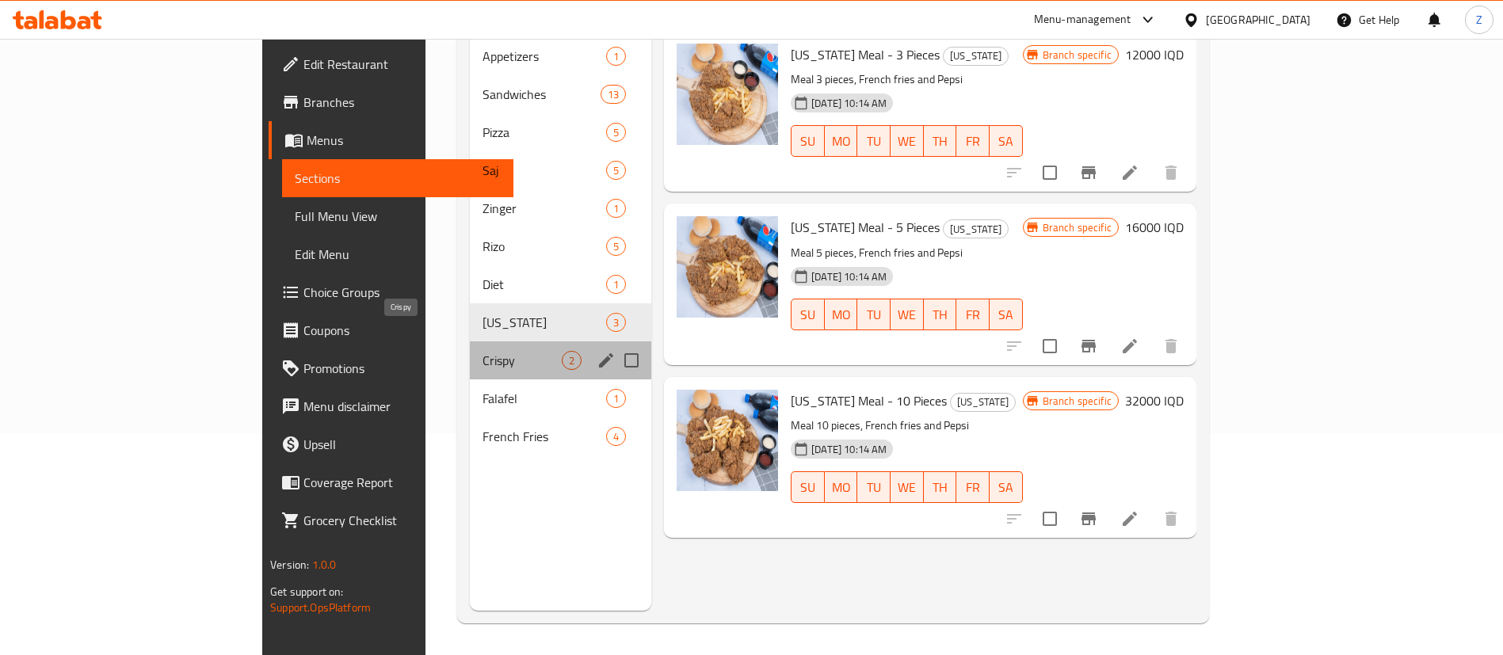
click at [482, 351] on span "Crispy" at bounding box center [521, 360] width 79 height 19
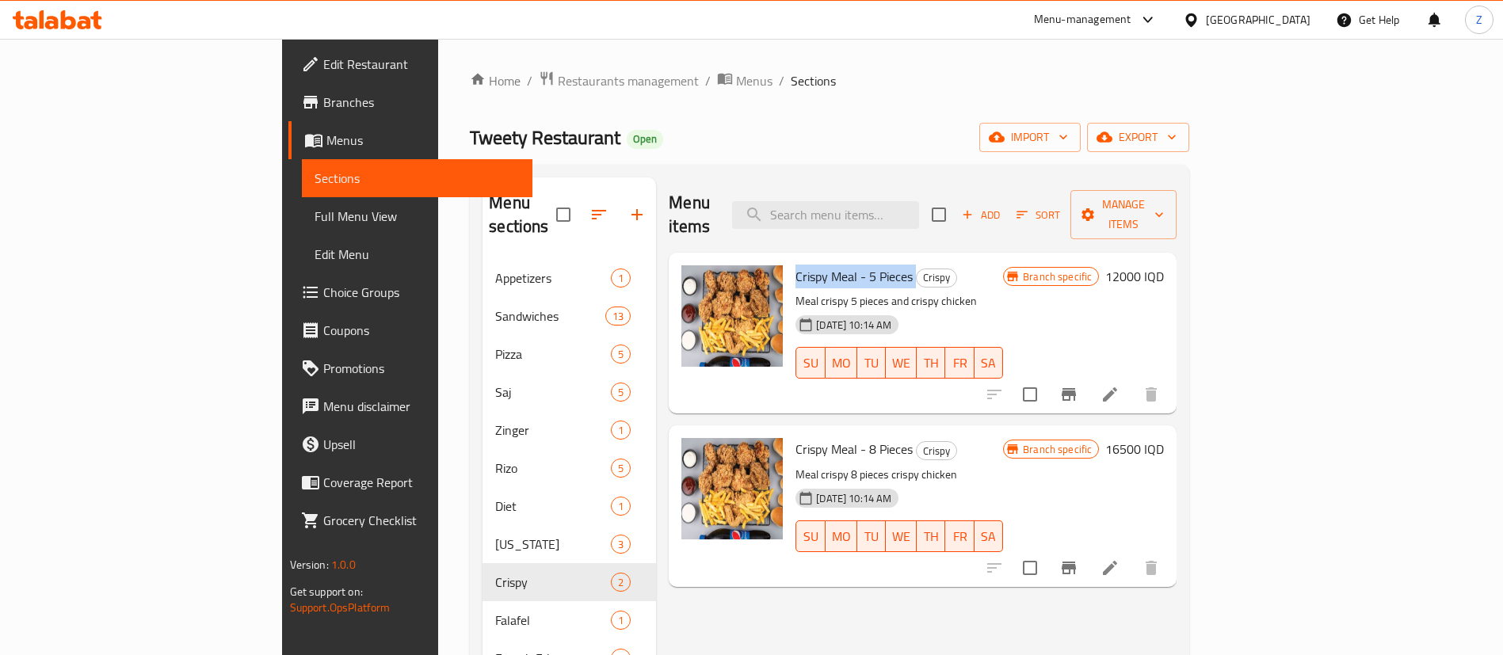
drag, startPoint x: 844, startPoint y: 254, endPoint x: 726, endPoint y: 254, distance: 117.3
click at [795, 265] on h6 "Crispy Meal - 5 Pieces Crispy" at bounding box center [899, 276] width 208 height 22
click at [795, 265] on span "Crispy Meal - 5 Pieces" at bounding box center [853, 277] width 117 height 24
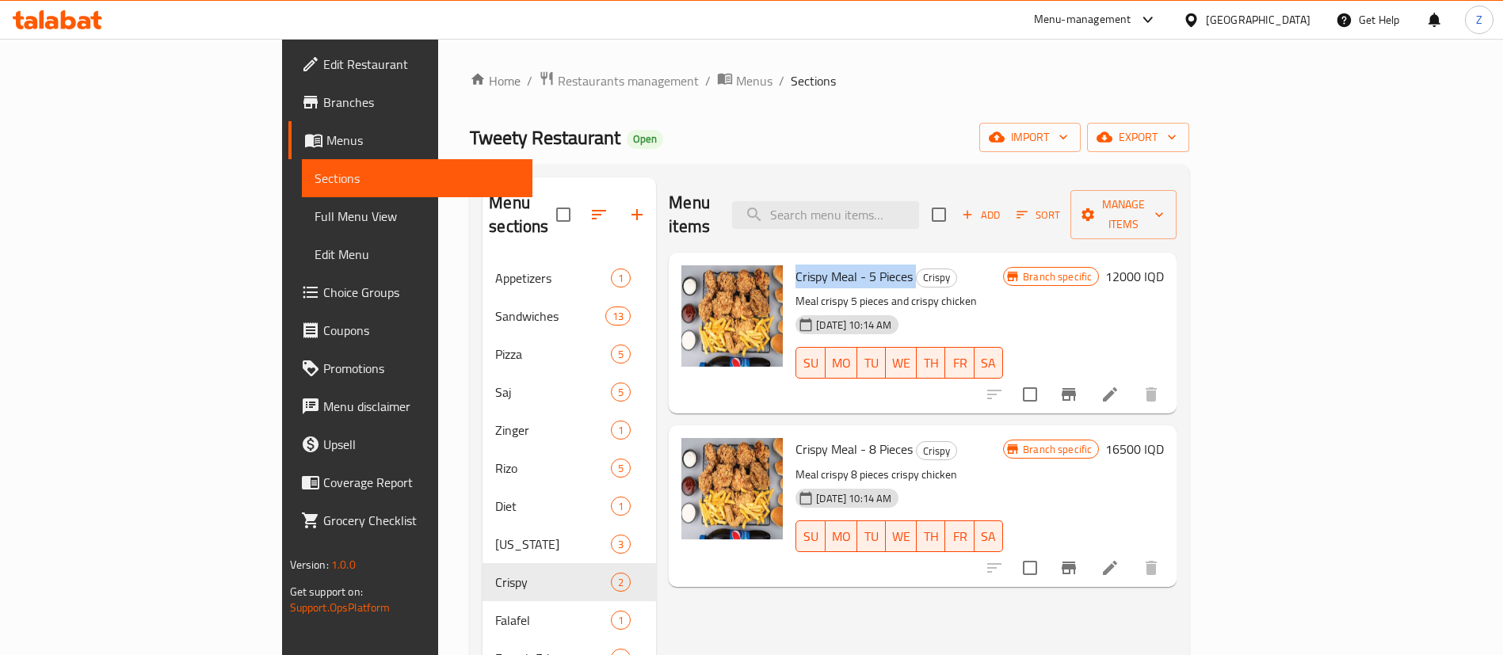
click at [795, 265] on span "Crispy Meal - 5 Pieces" at bounding box center [853, 277] width 117 height 24
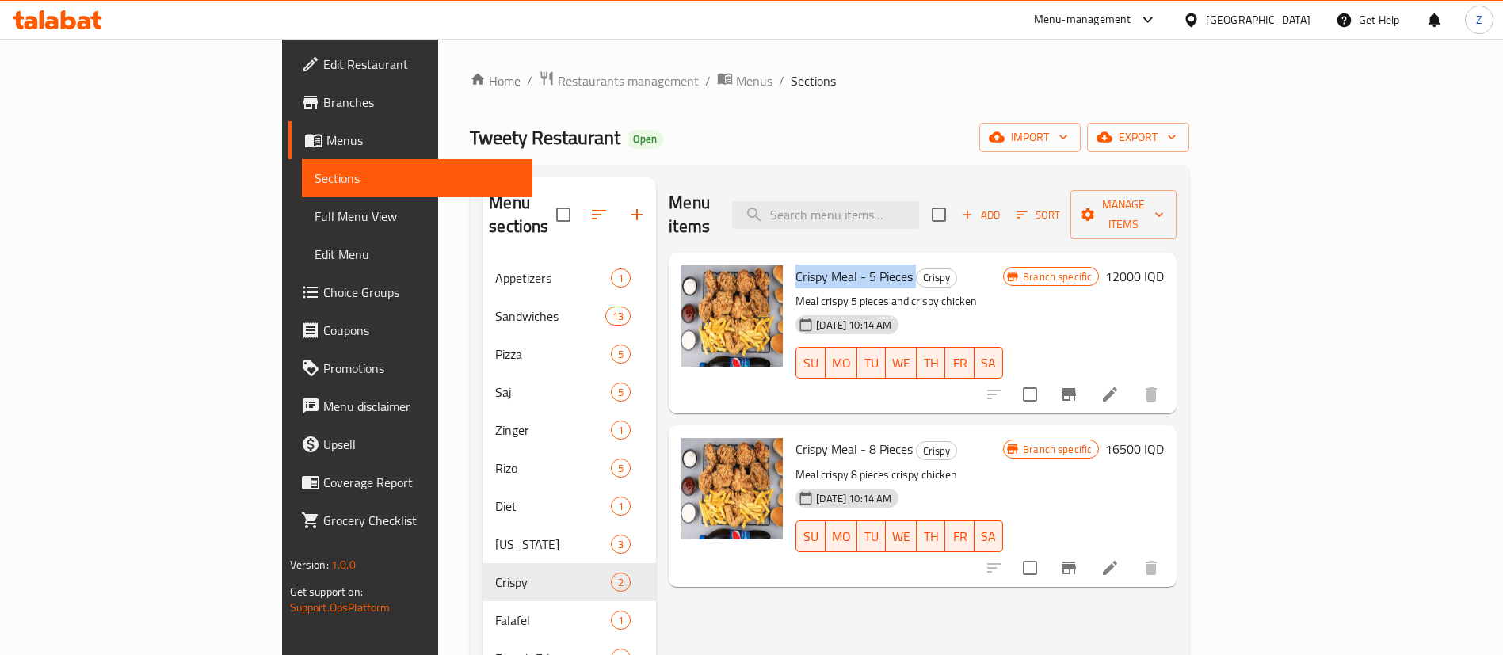
click at [795, 265] on span "Crispy Meal - 5 Pieces" at bounding box center [853, 277] width 117 height 24
drag, startPoint x: 729, startPoint y: 259, endPoint x: 796, endPoint y: 258, distance: 67.3
click at [796, 265] on span "Crispy Meal - 5 Pieces" at bounding box center [853, 277] width 117 height 24
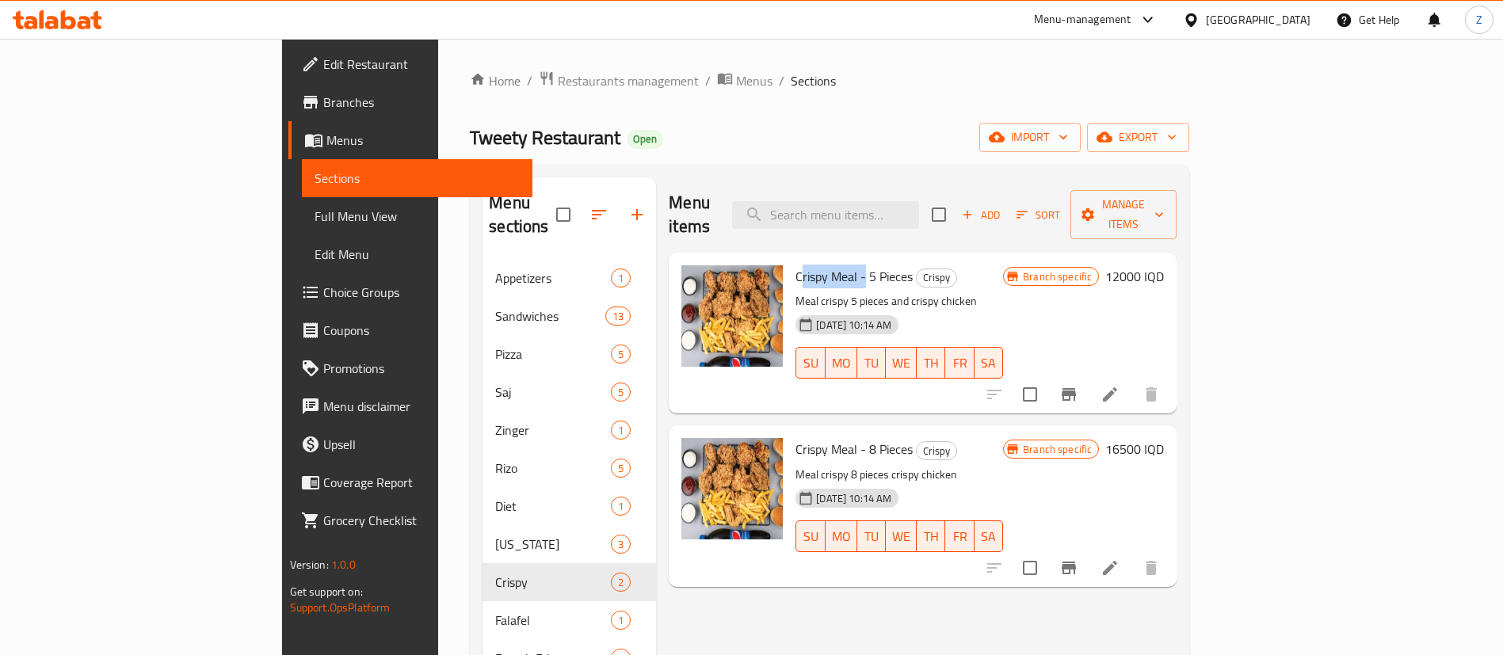
click at [795, 265] on span "Crispy Meal - 5 Pieces" at bounding box center [853, 277] width 117 height 24
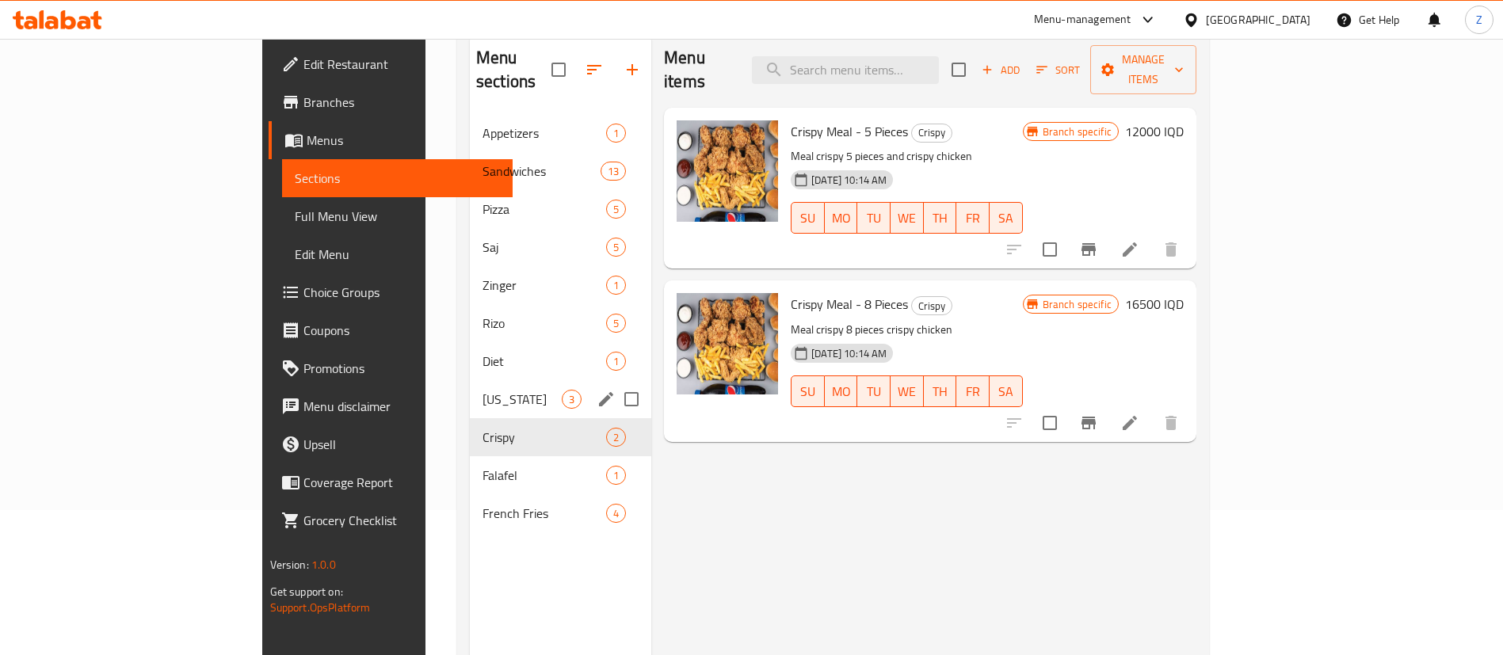
scroll to position [222, 0]
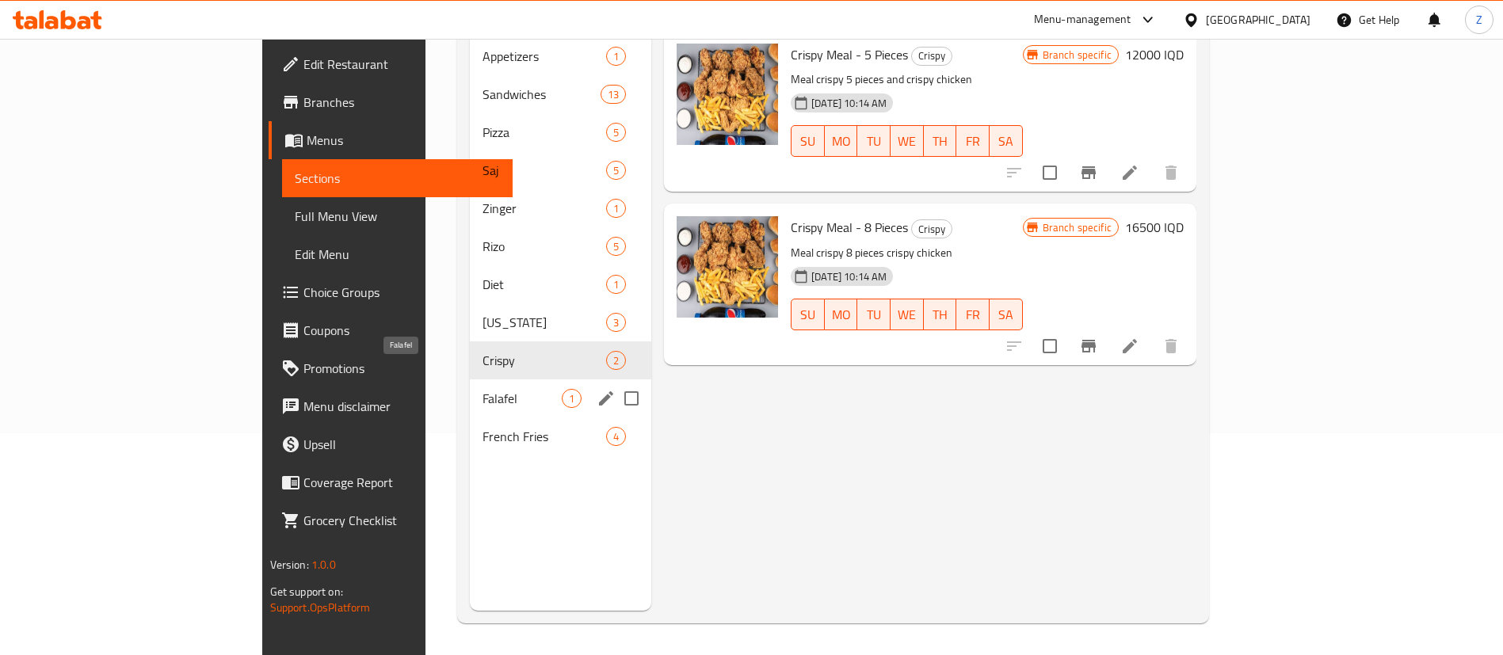
click at [482, 389] on span "Falafel" at bounding box center [521, 398] width 79 height 19
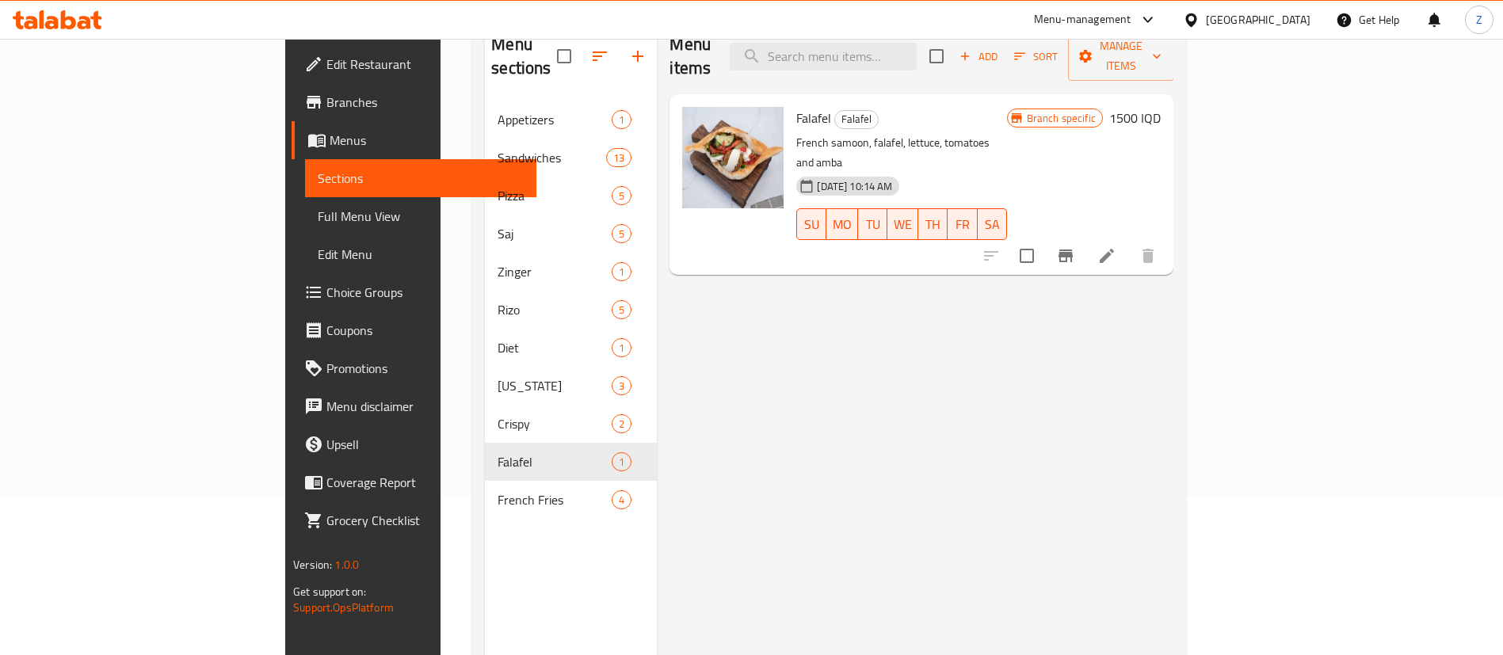
scroll to position [222, 0]
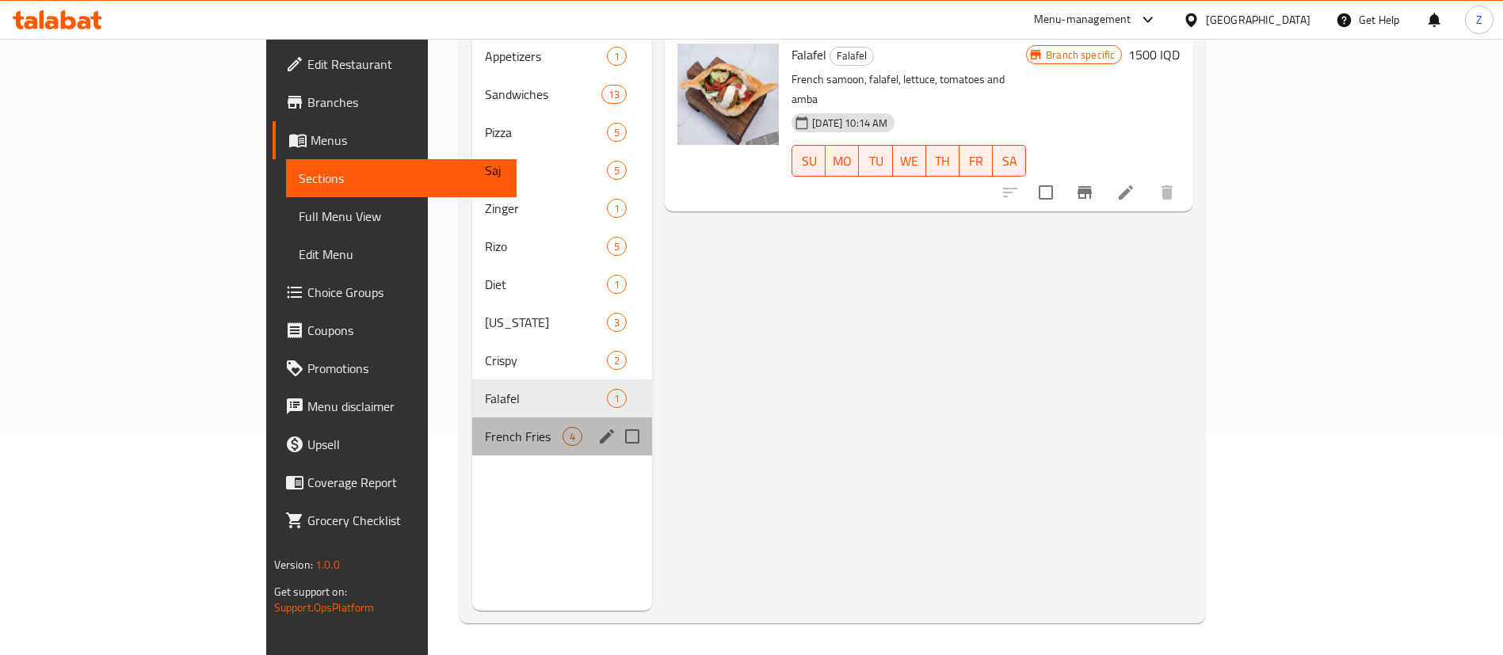
click at [472, 424] on div "French Fries 4" at bounding box center [562, 437] width 180 height 38
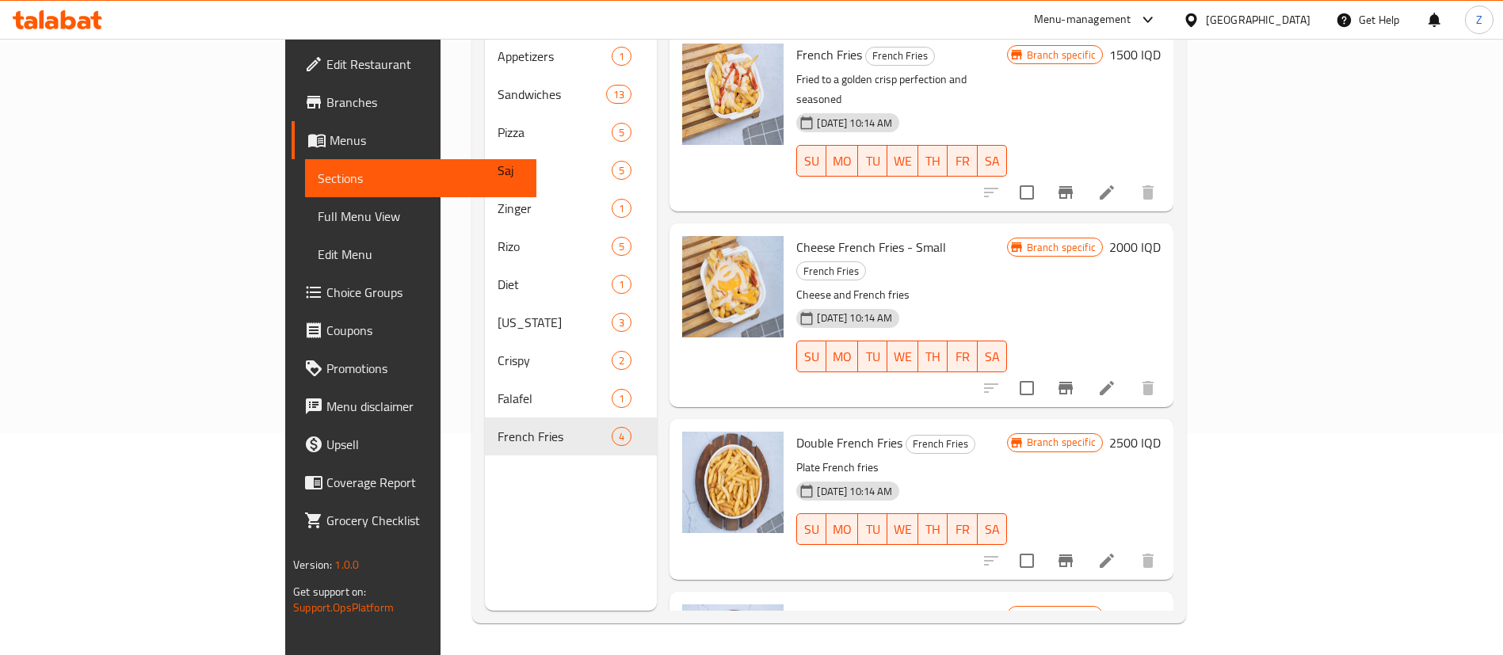
scroll to position [77, 0]
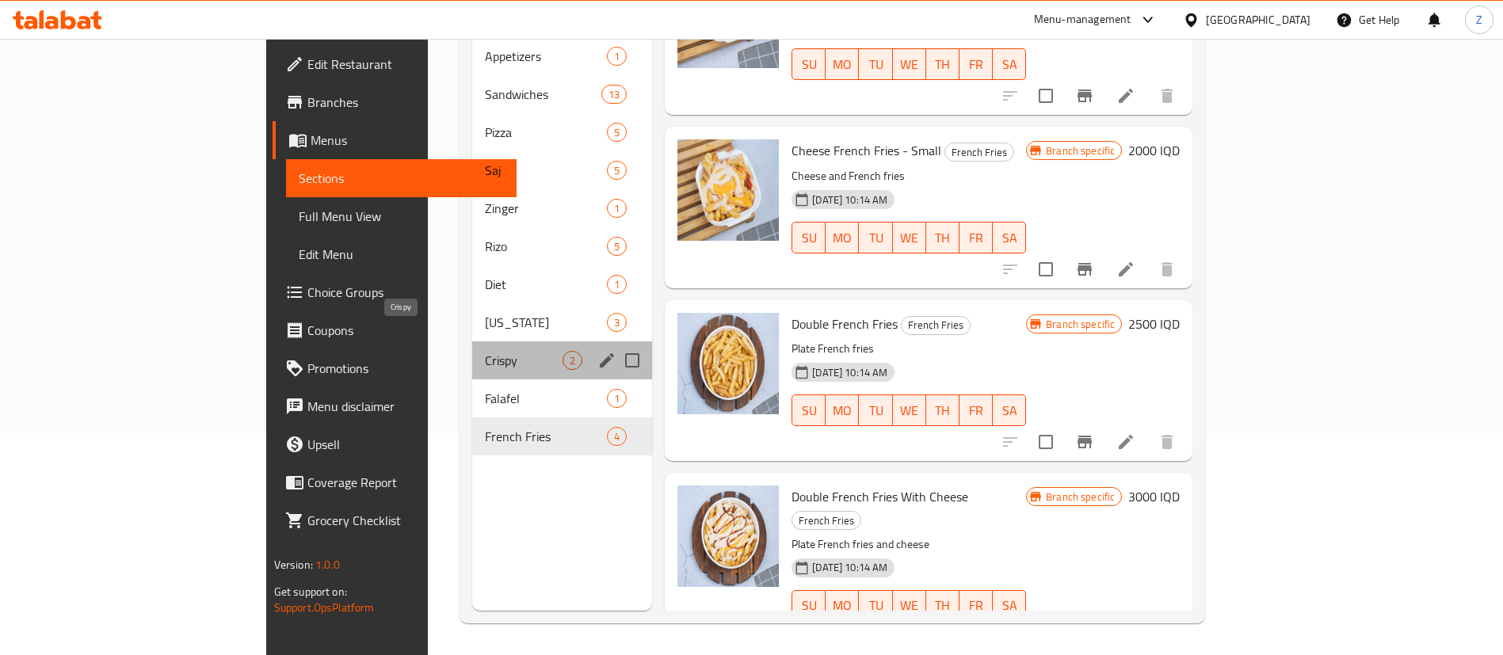
click at [485, 351] on span "Crispy" at bounding box center [524, 360] width 78 height 19
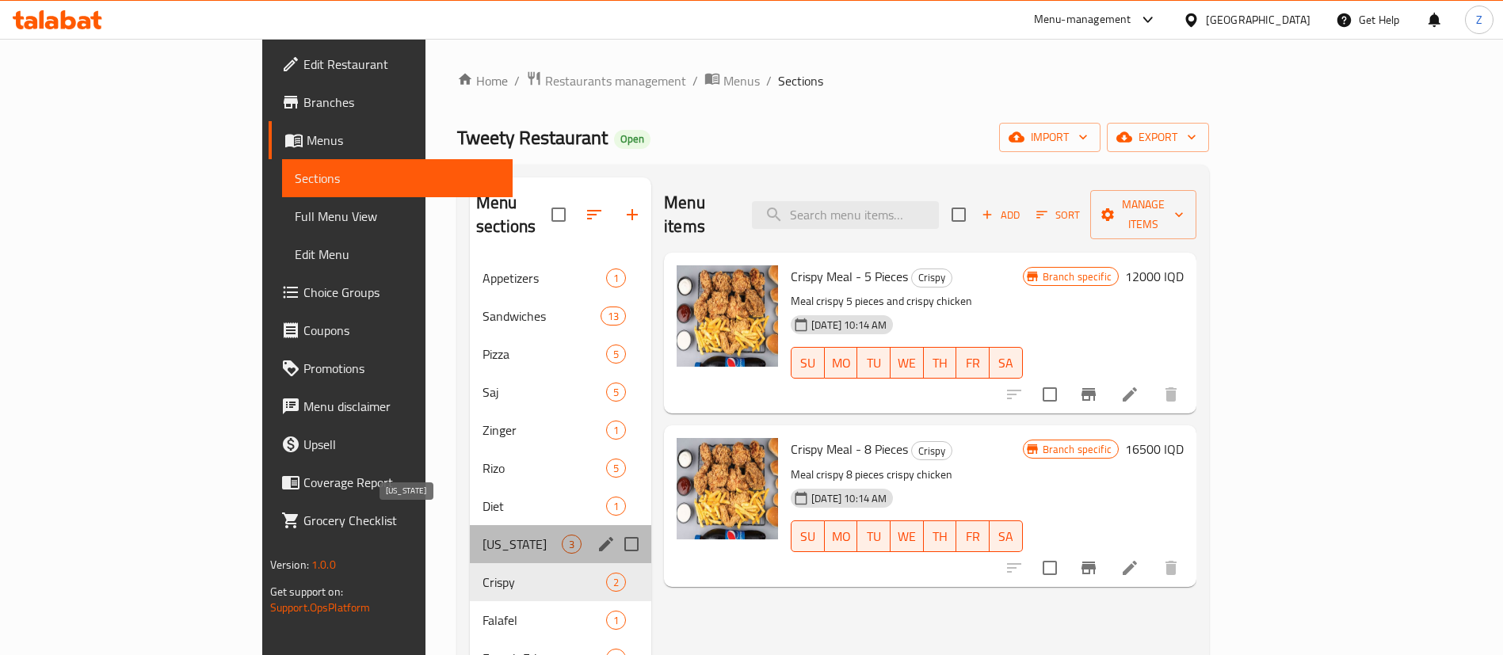
click at [482, 535] on span "Kentucky" at bounding box center [521, 544] width 79 height 19
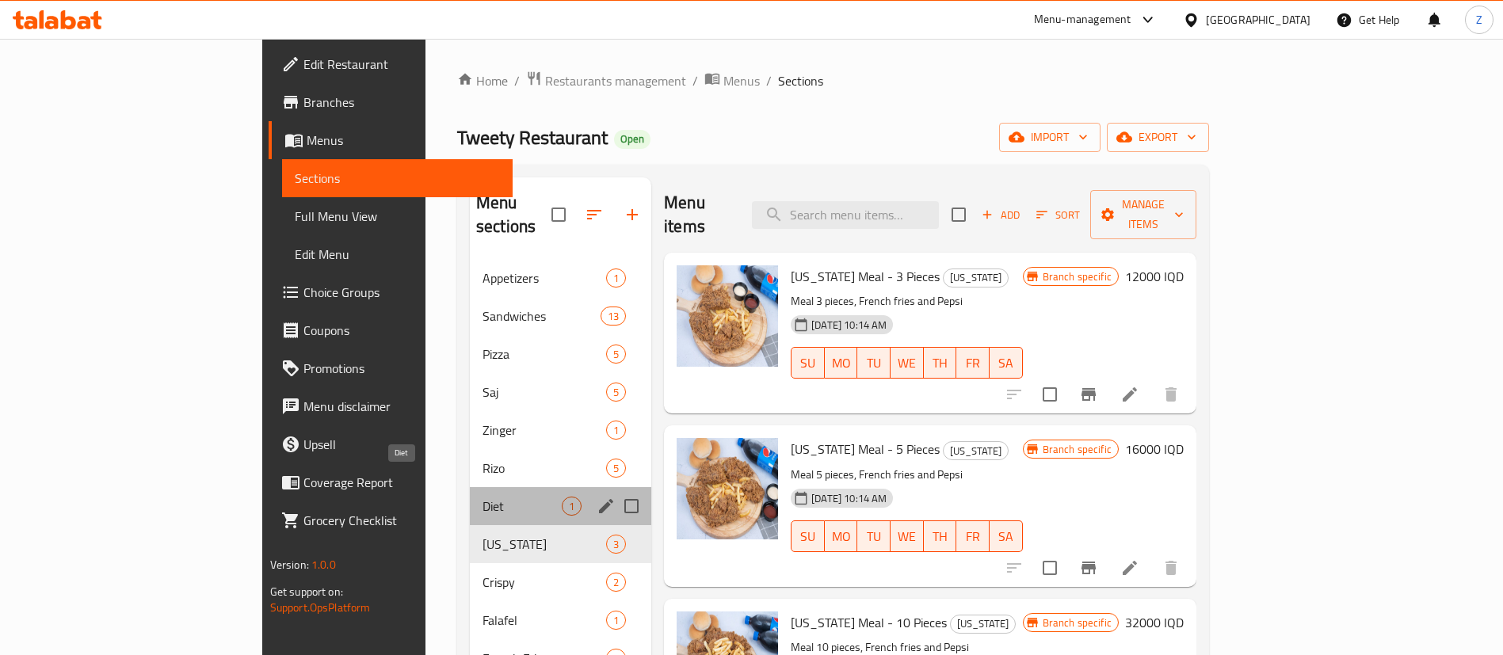
click at [482, 497] on span "Diet" at bounding box center [521, 506] width 79 height 19
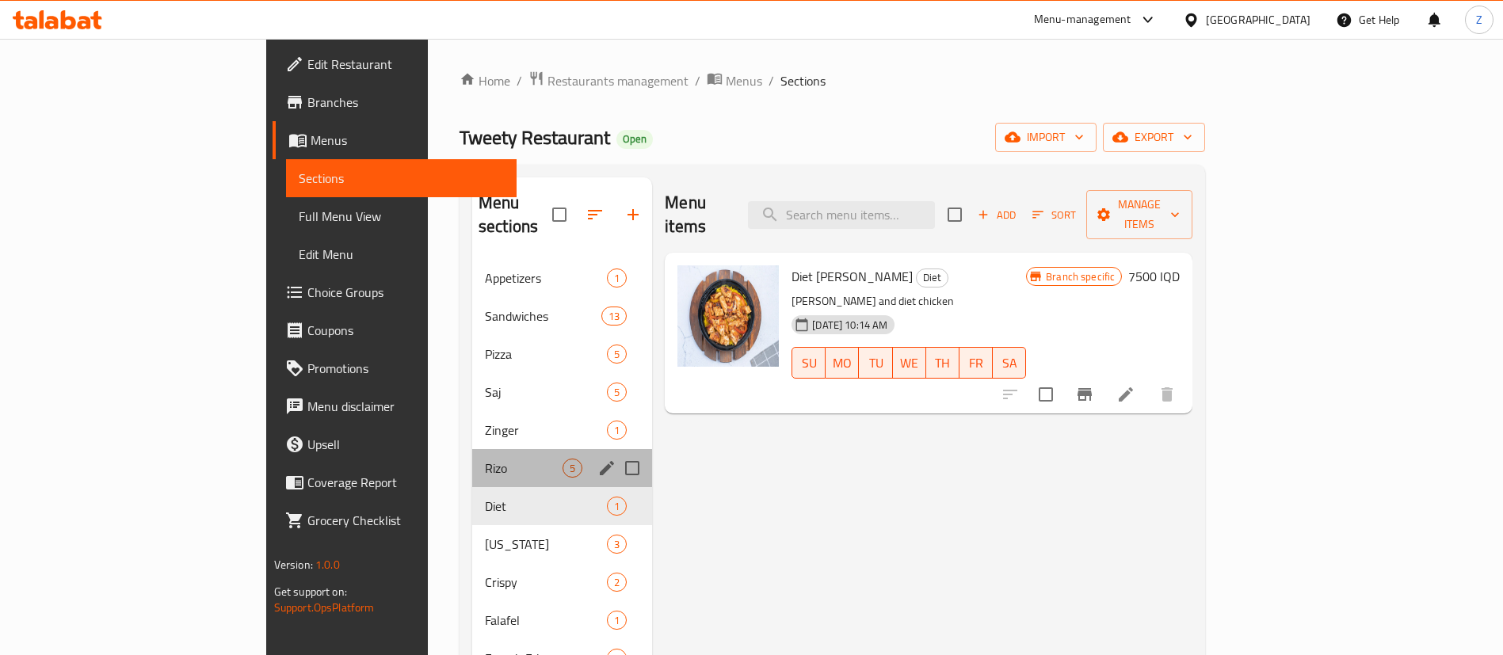
click at [472, 449] on div "Rizo 5" at bounding box center [562, 468] width 180 height 38
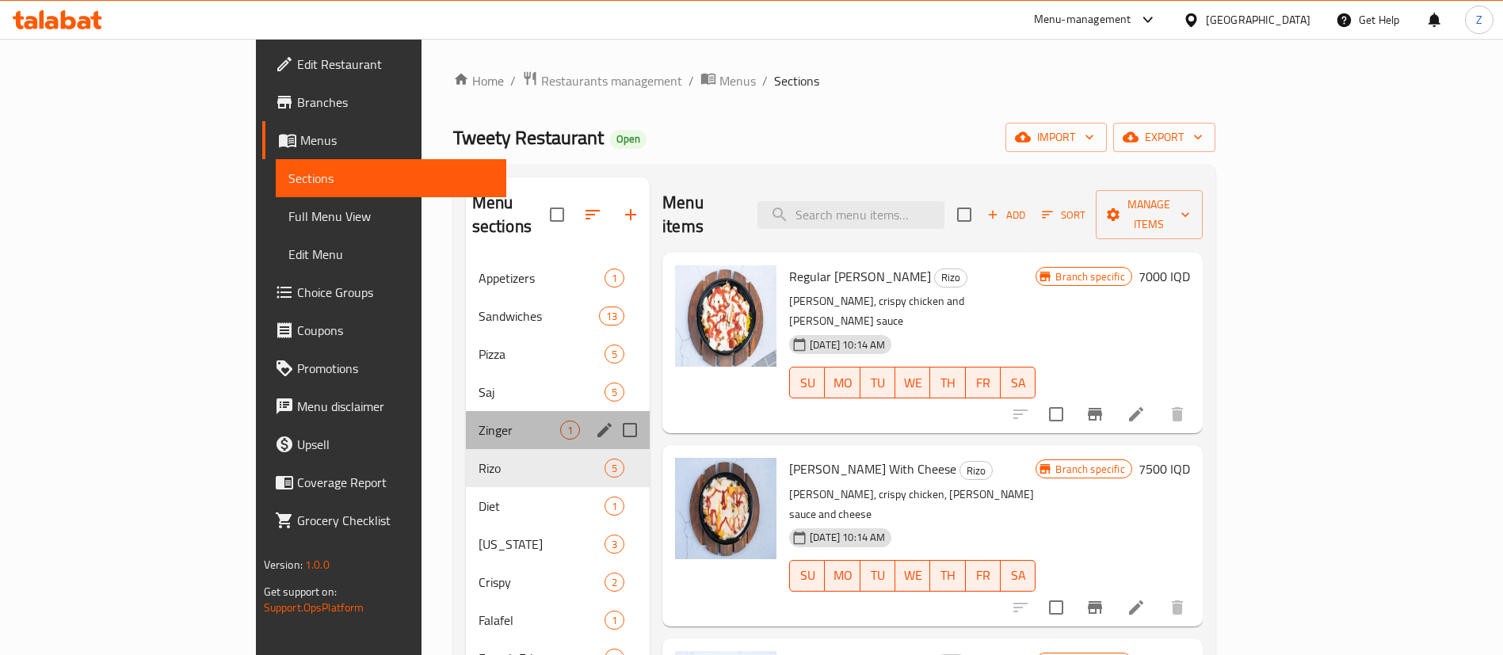
click at [466, 416] on div "Zinger 1" at bounding box center [558, 430] width 185 height 38
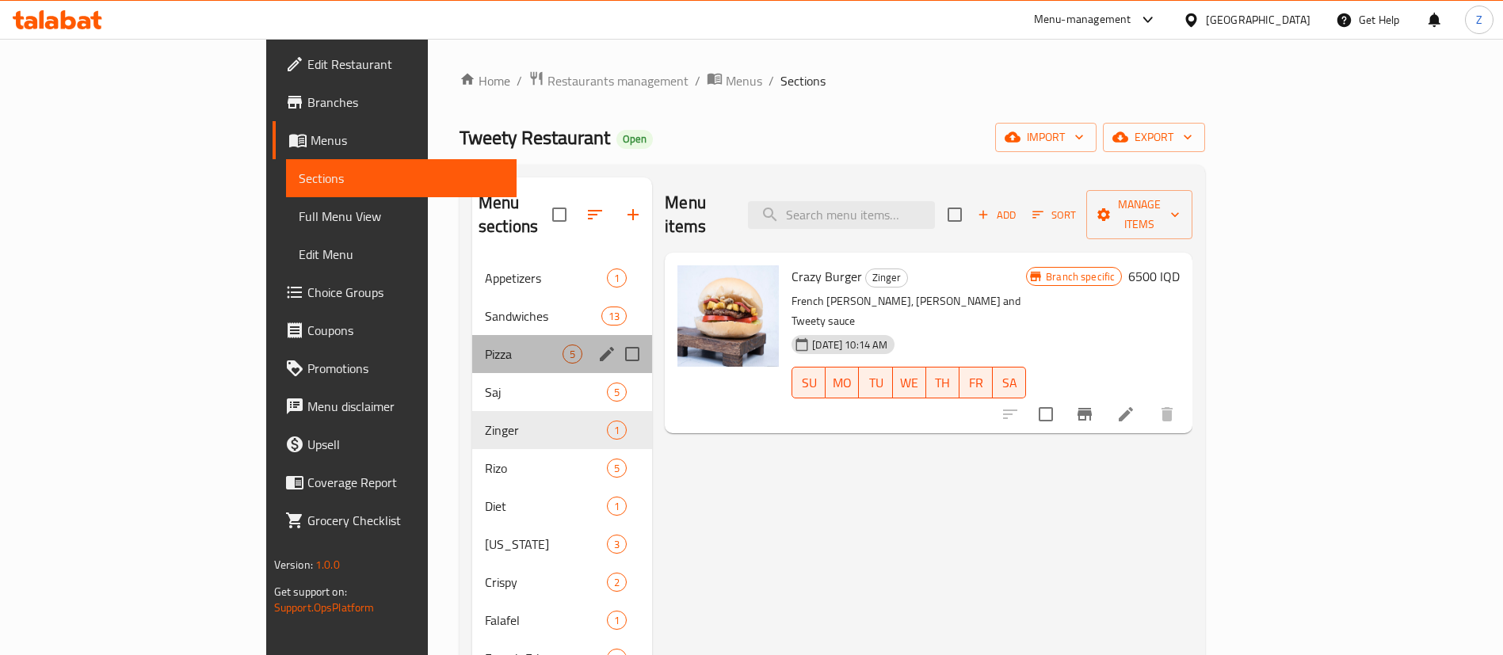
click at [472, 335] on div "Pizza 5" at bounding box center [562, 354] width 180 height 38
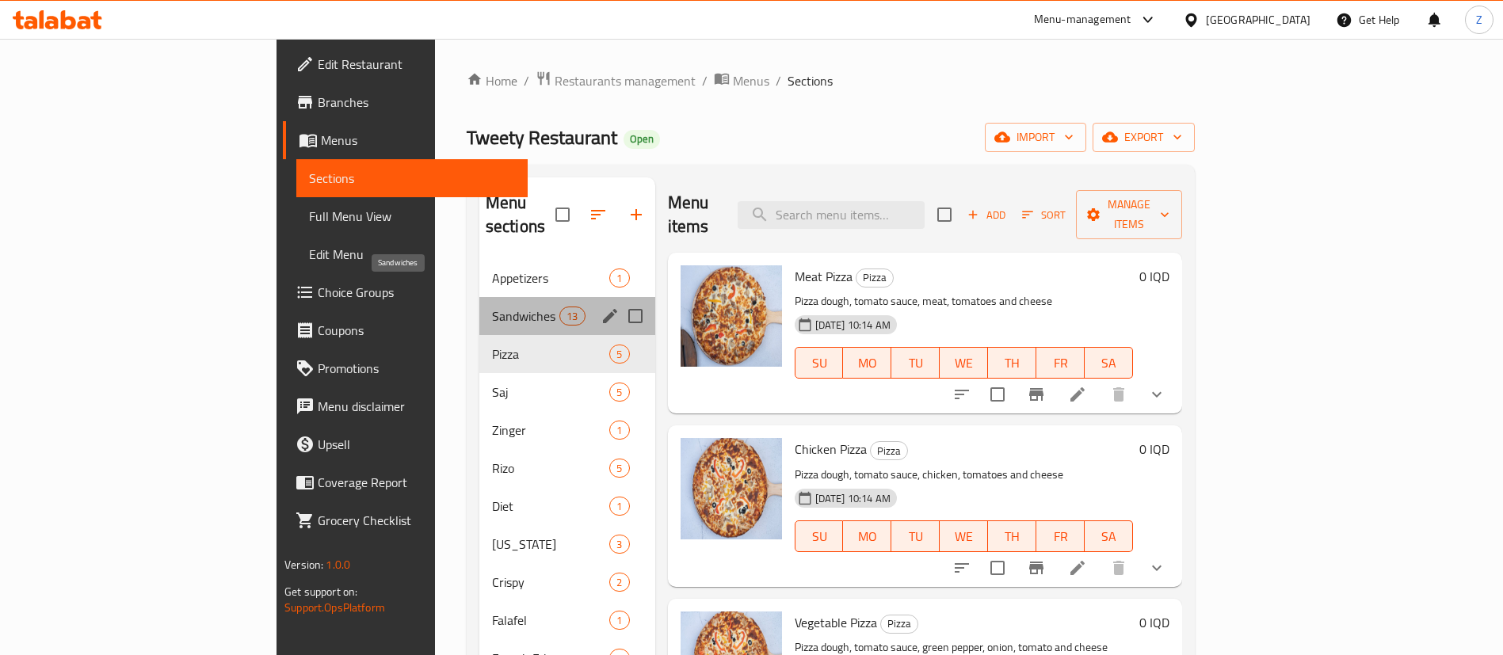
click at [492, 307] on span "Sandwiches" at bounding box center [525, 316] width 67 height 19
